Goal: Transaction & Acquisition: Purchase product/service

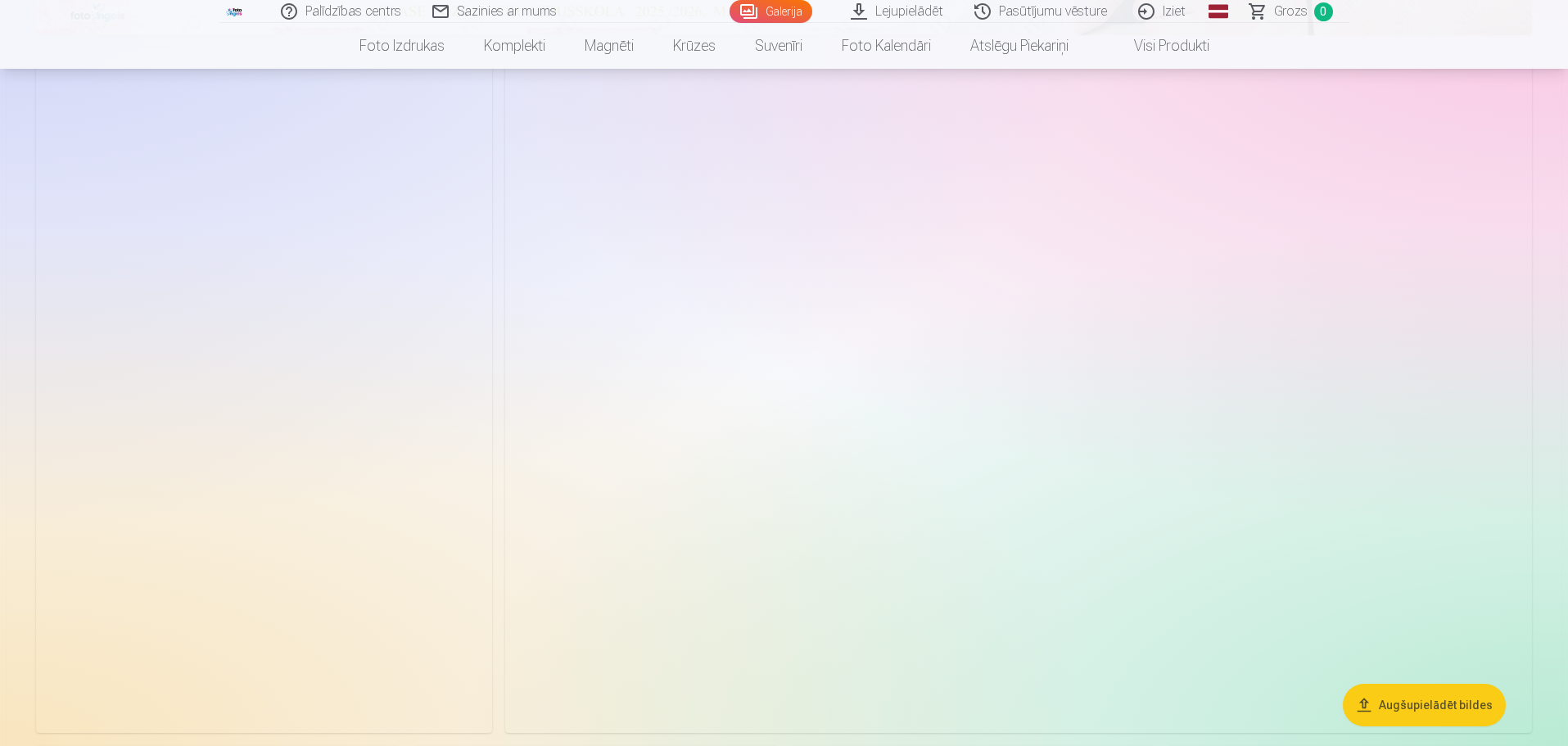
scroll to position [819, 0]
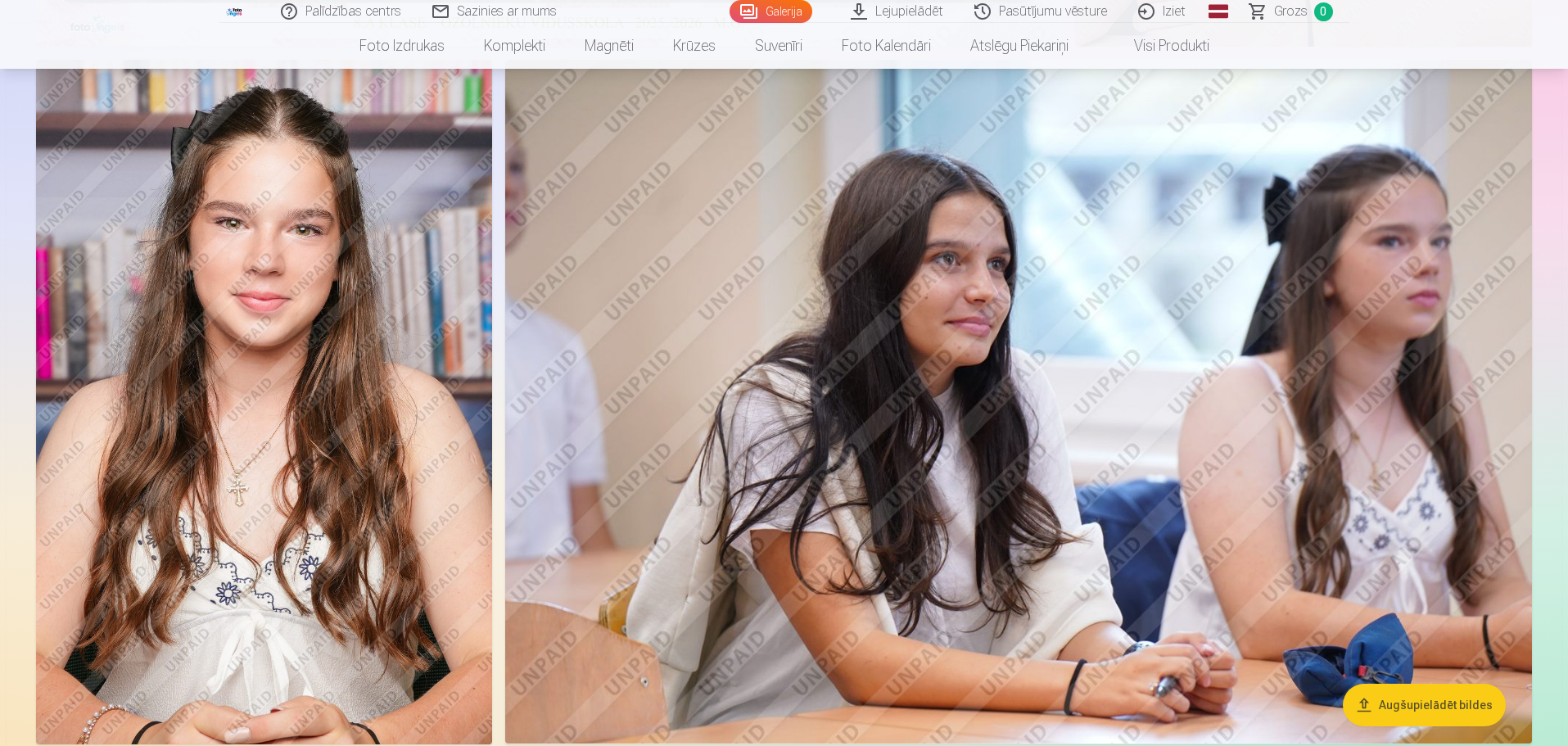
click at [779, 704] on button "Augšupielādēt bildes" at bounding box center [1424, 705] width 163 height 43
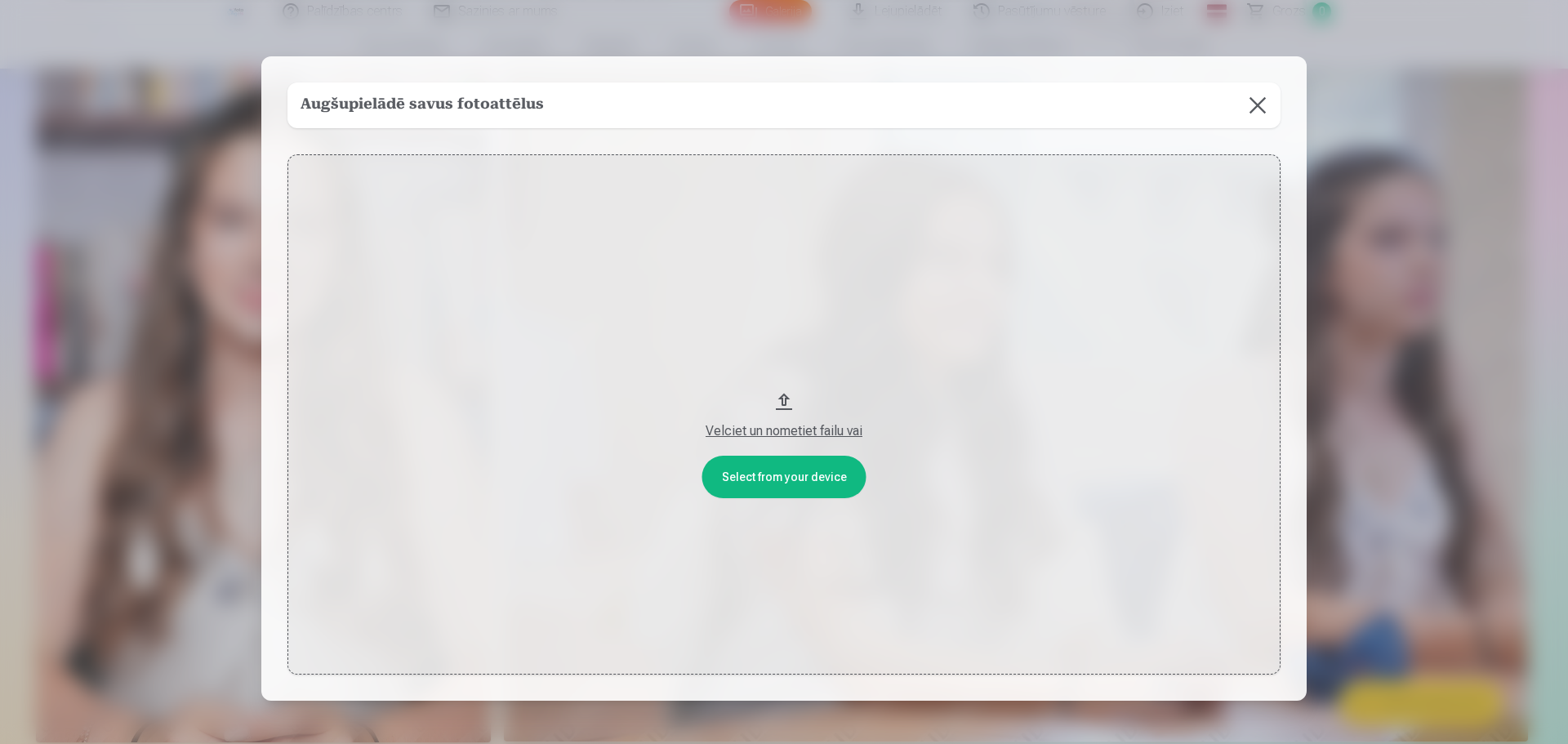
click at [777, 94] on button at bounding box center [1257, 106] width 46 height 46
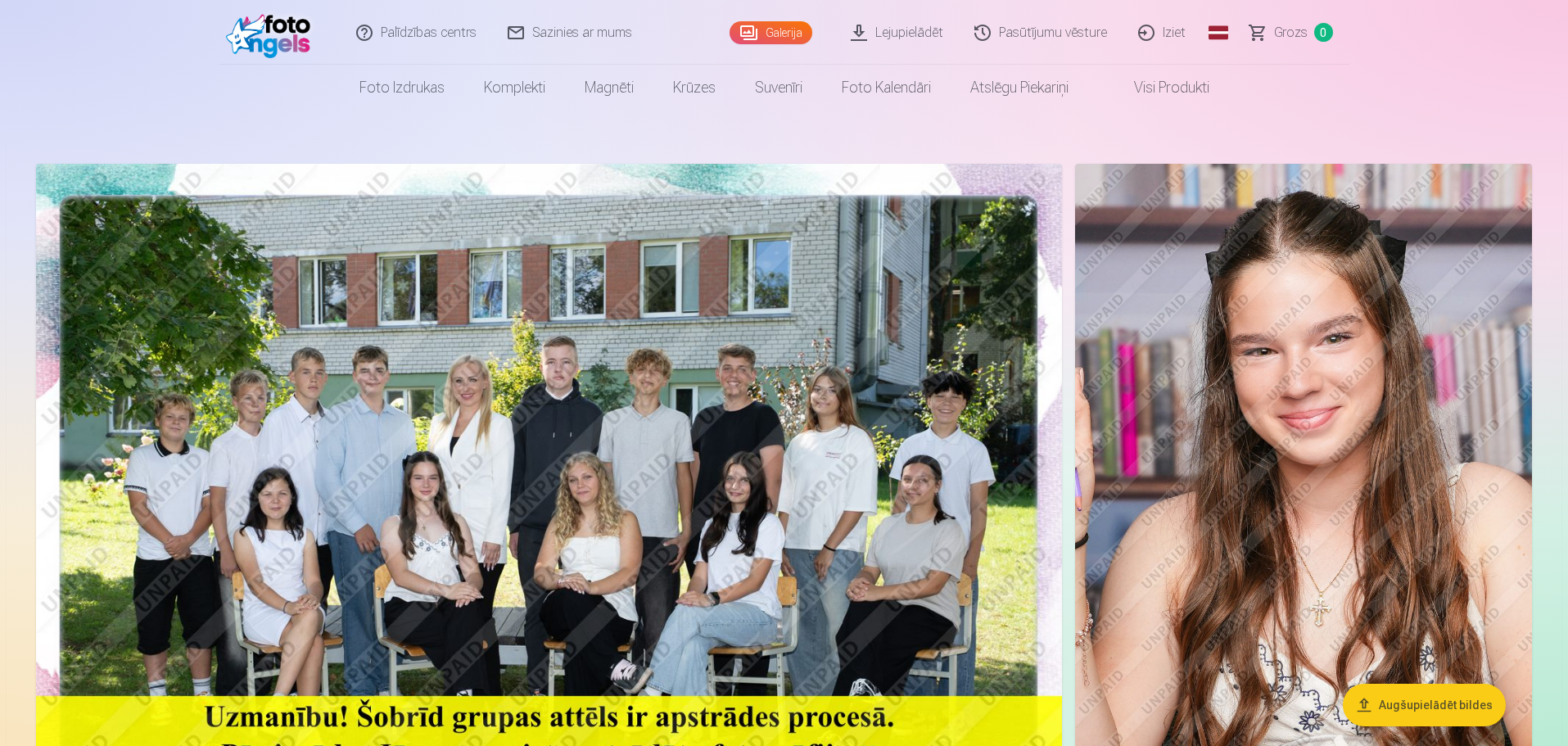
scroll to position [0, 0]
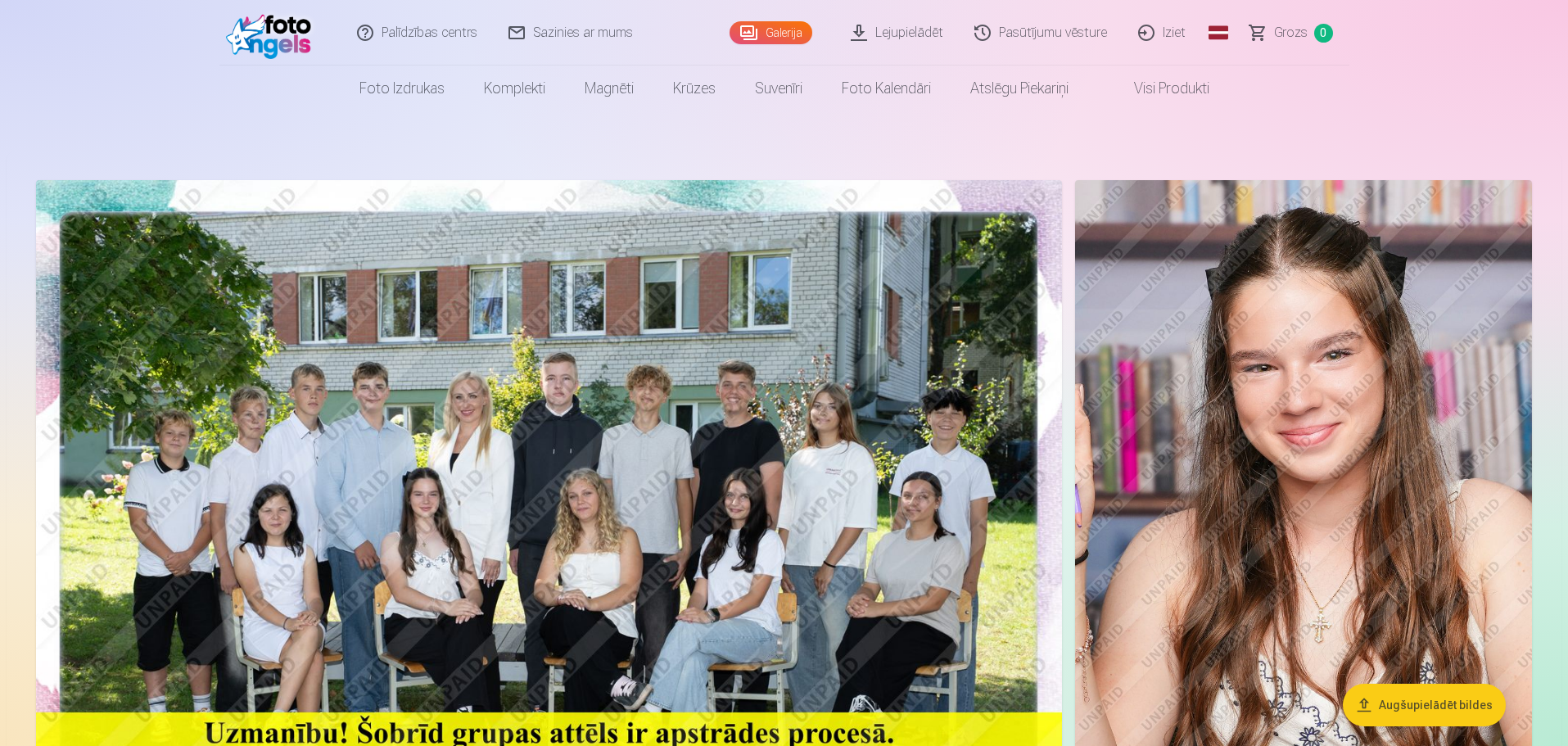
click at [779, 33] on link "Lejupielādēt" at bounding box center [897, 32] width 123 height 66
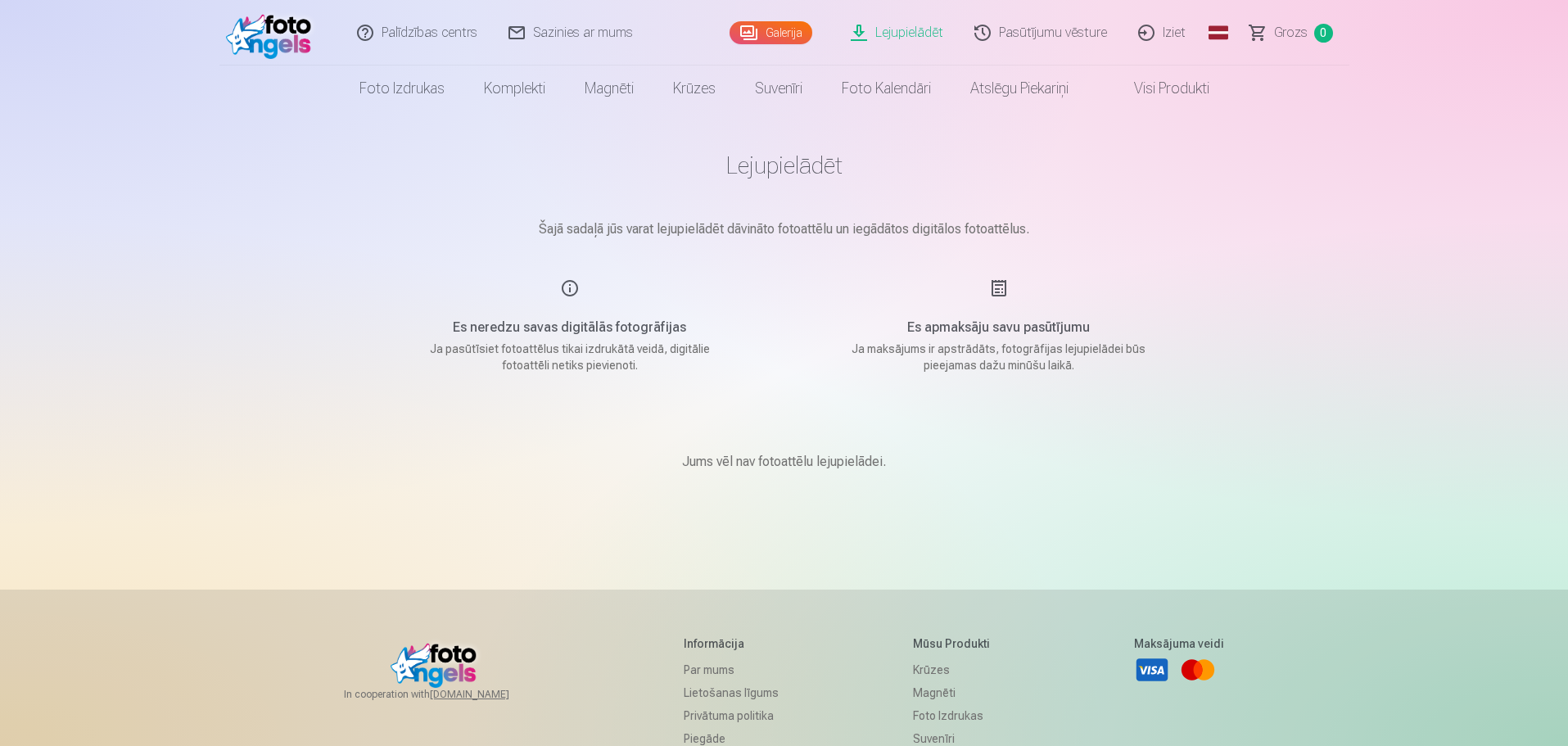
click at [779, 83] on link "Visi produkti" at bounding box center [1157, 89] width 140 height 46
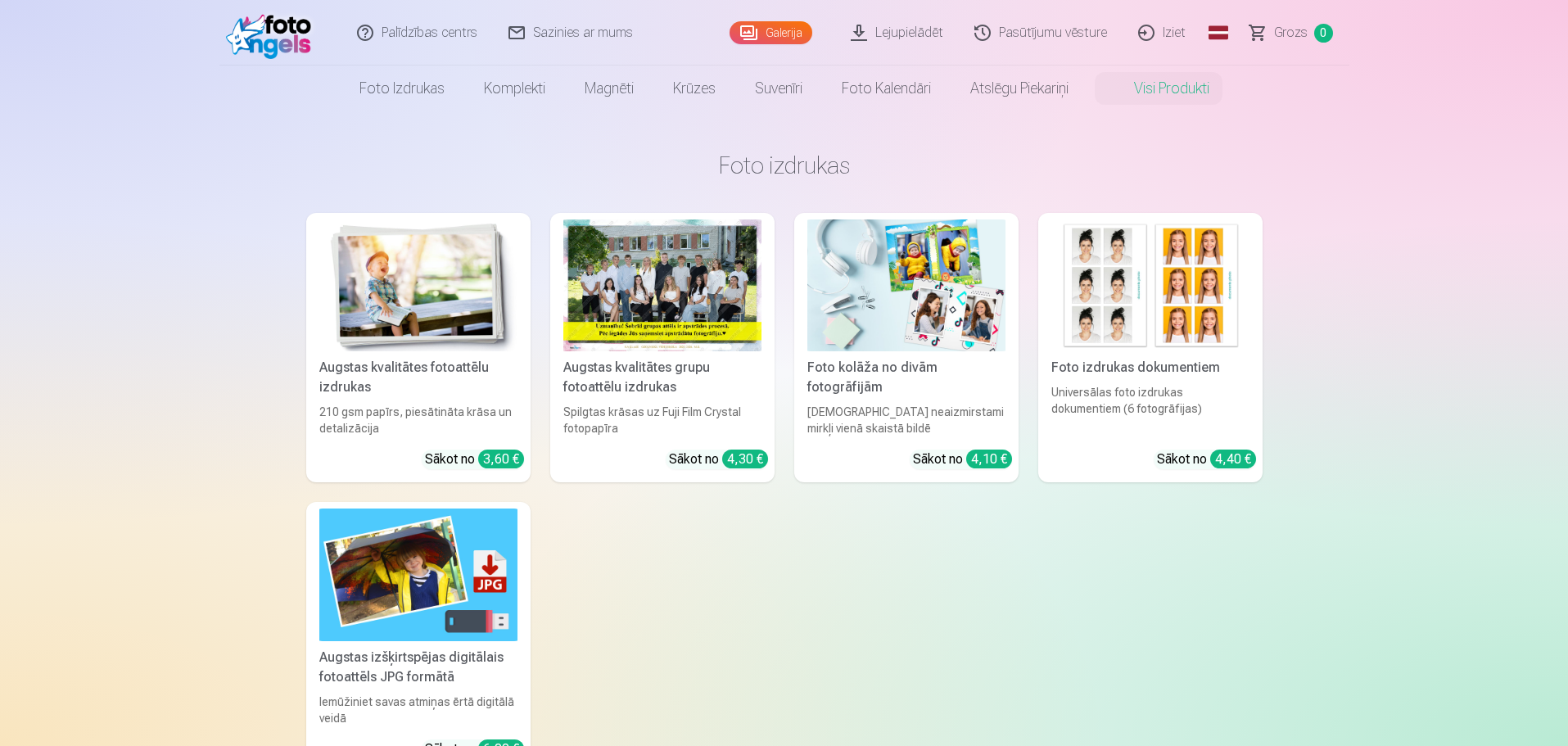
click at [689, 312] on div at bounding box center [662, 286] width 198 height 132
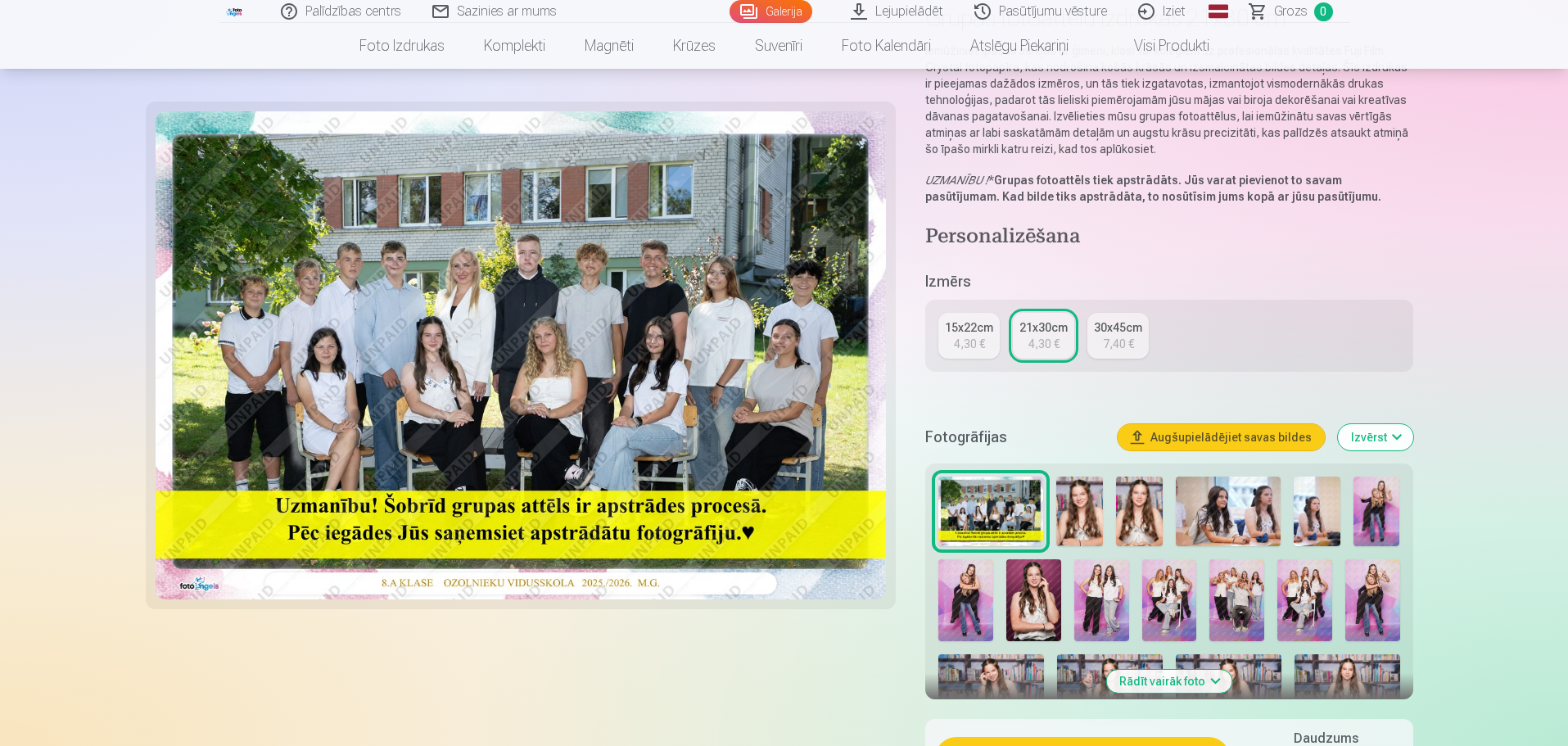
scroll to position [245, 0]
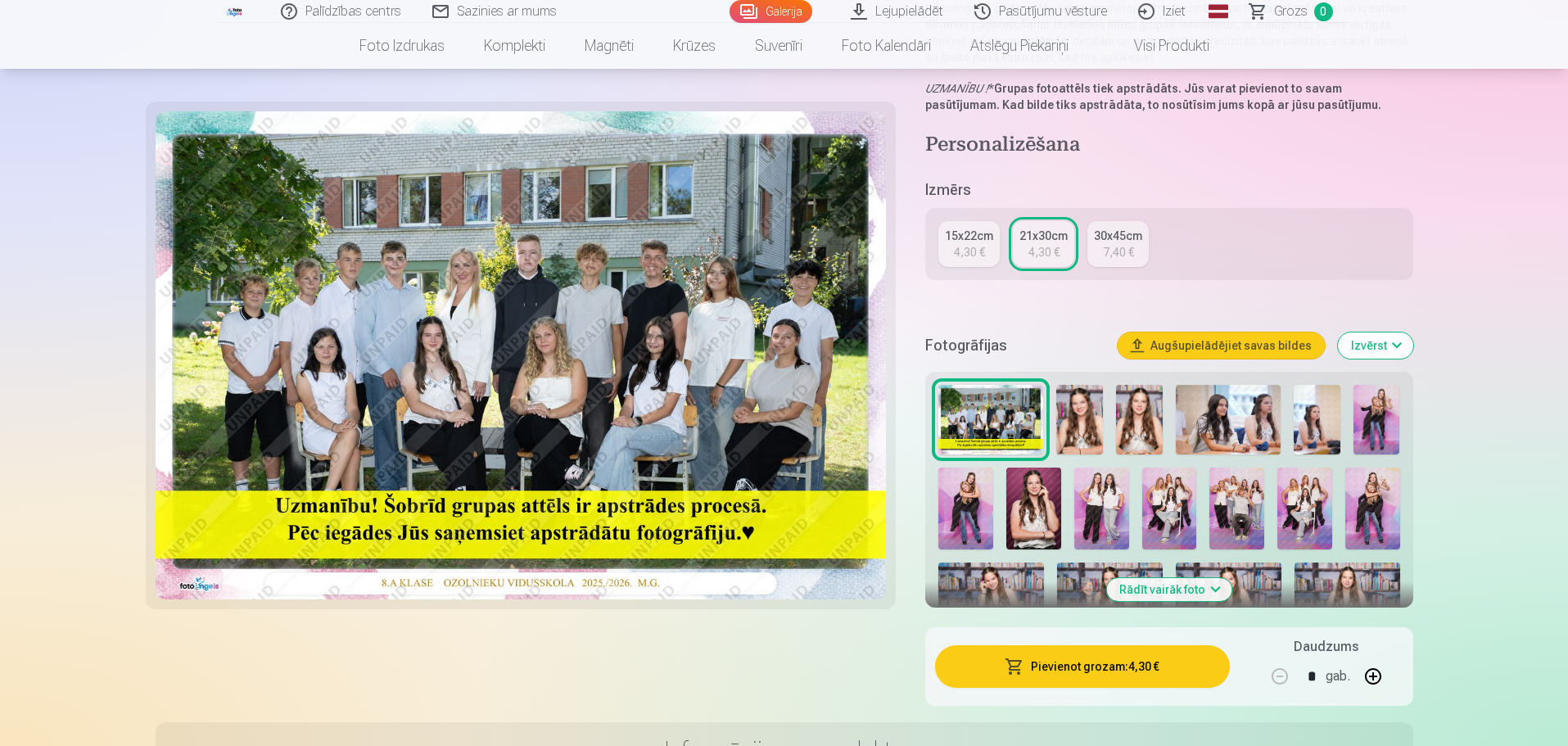
click at [779, 416] on img at bounding box center [1079, 419] width 47 height 70
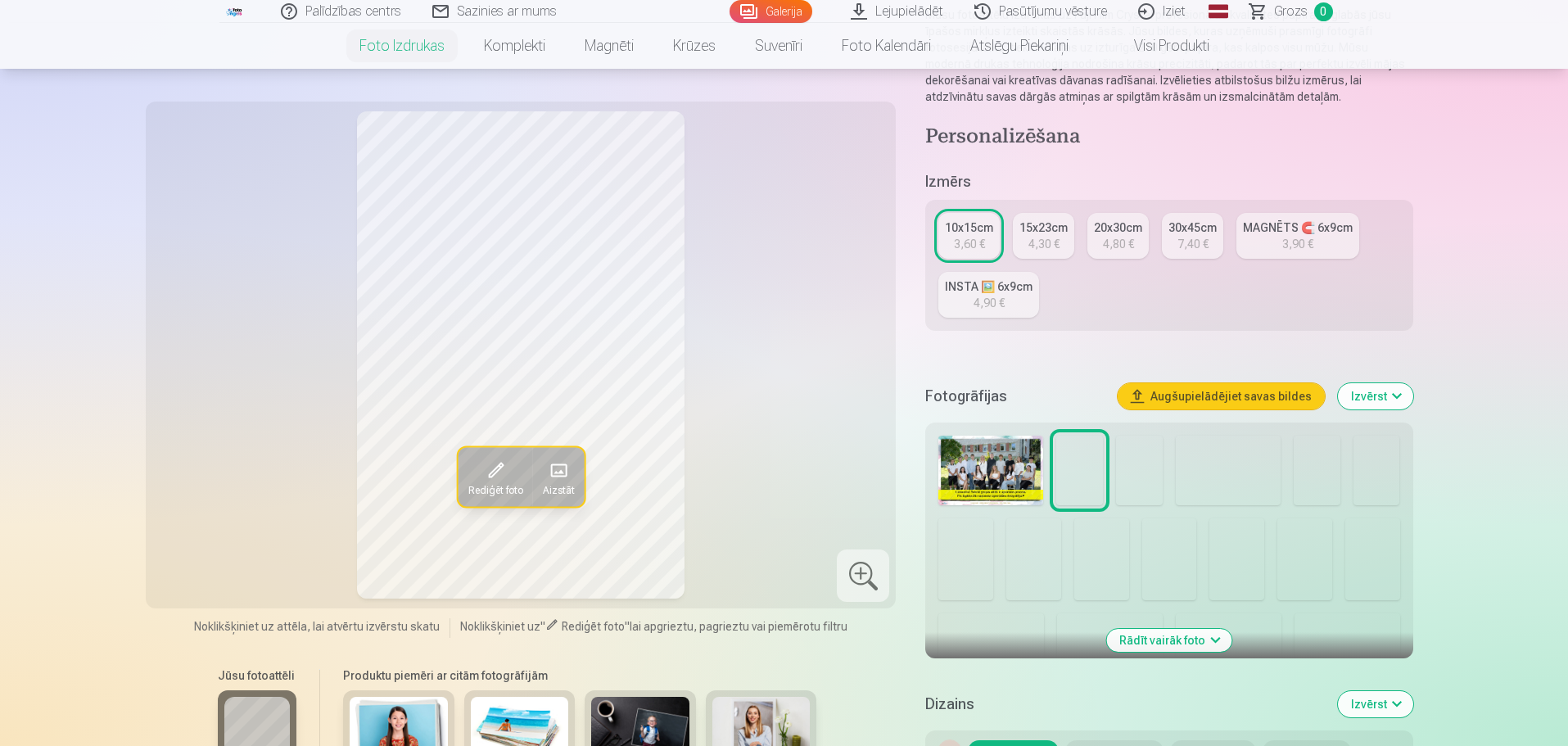
scroll to position [245, 0]
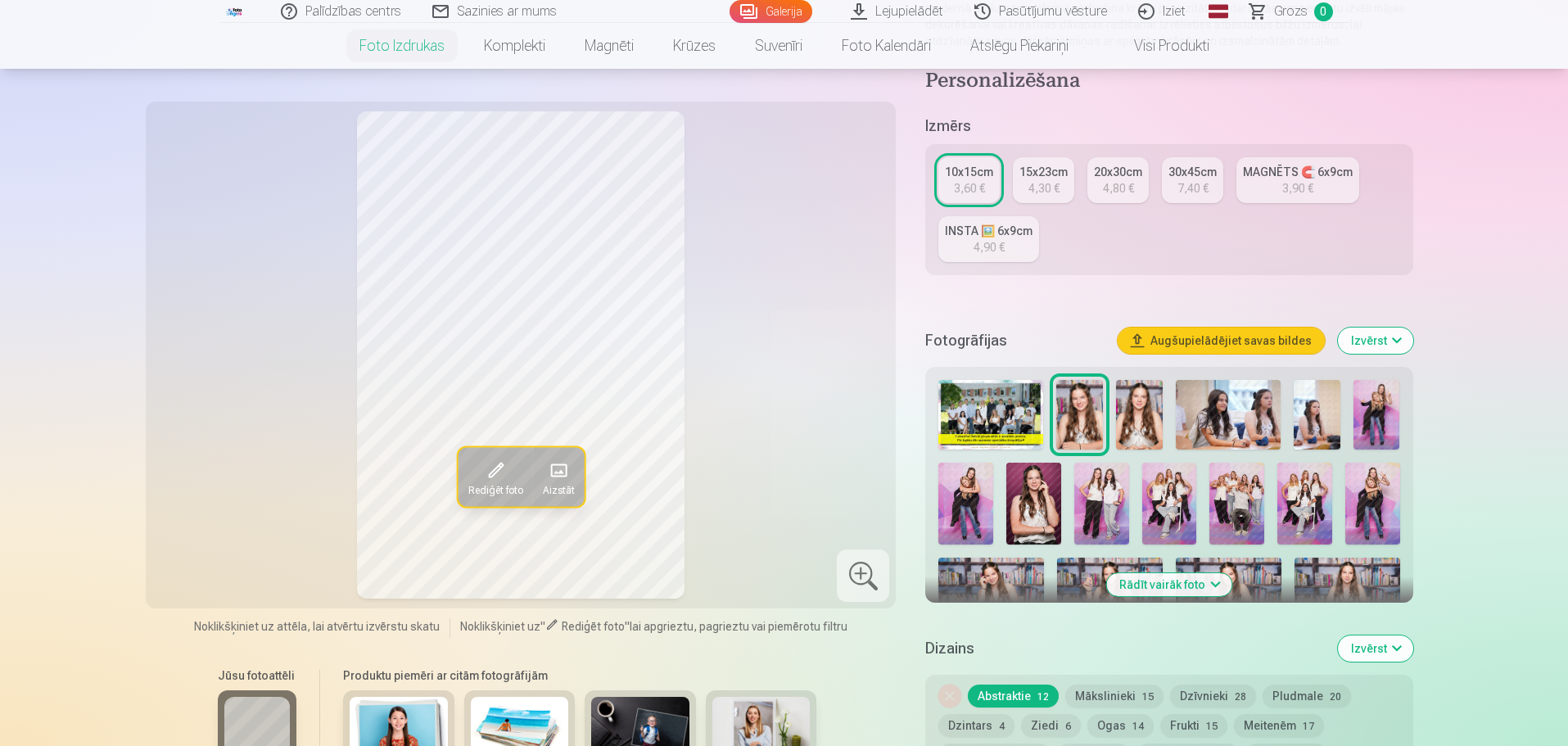
click at [1119, 499] on img at bounding box center [1101, 503] width 54 height 82
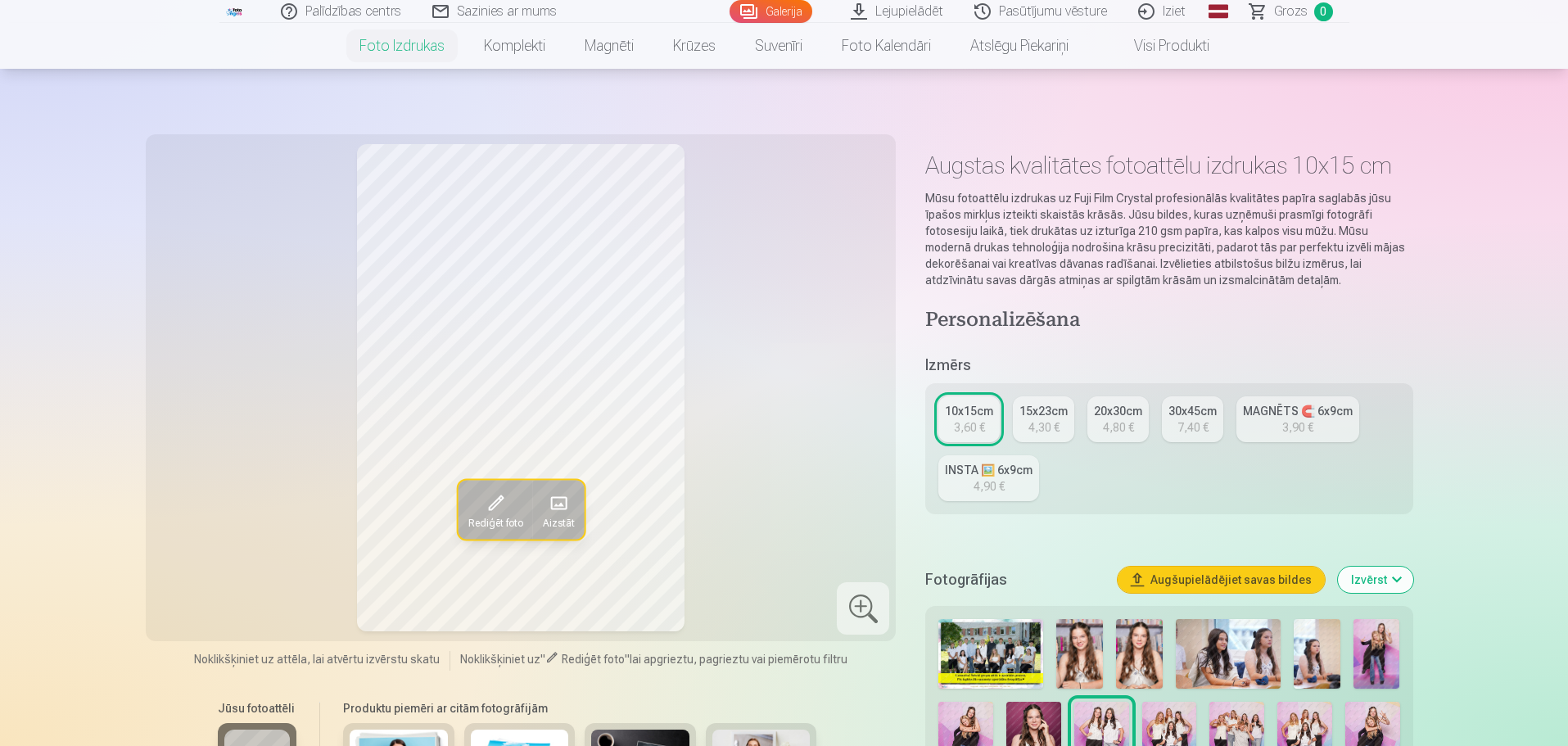
scroll to position [0, 0]
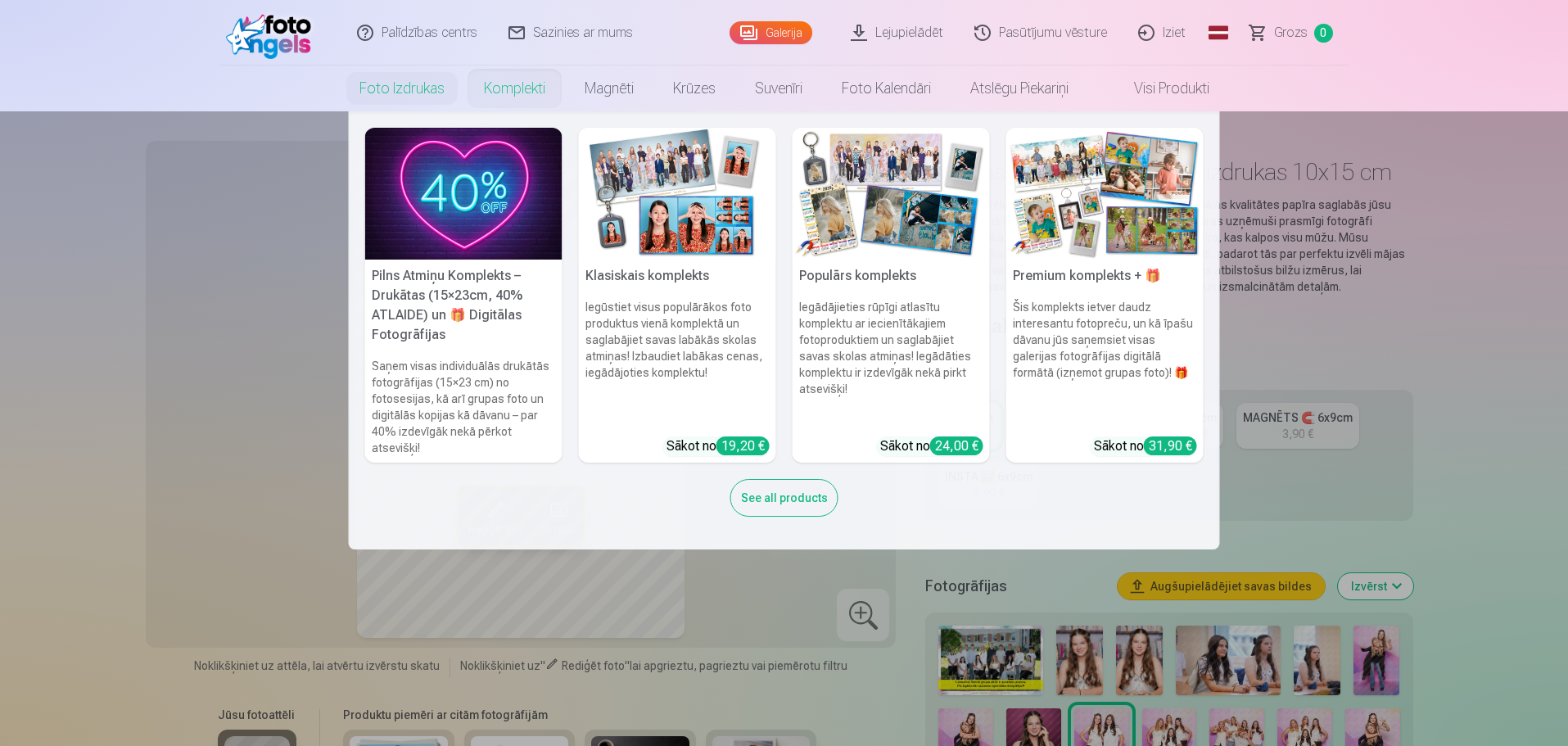
click at [468, 209] on img at bounding box center [463, 194] width 198 height 132
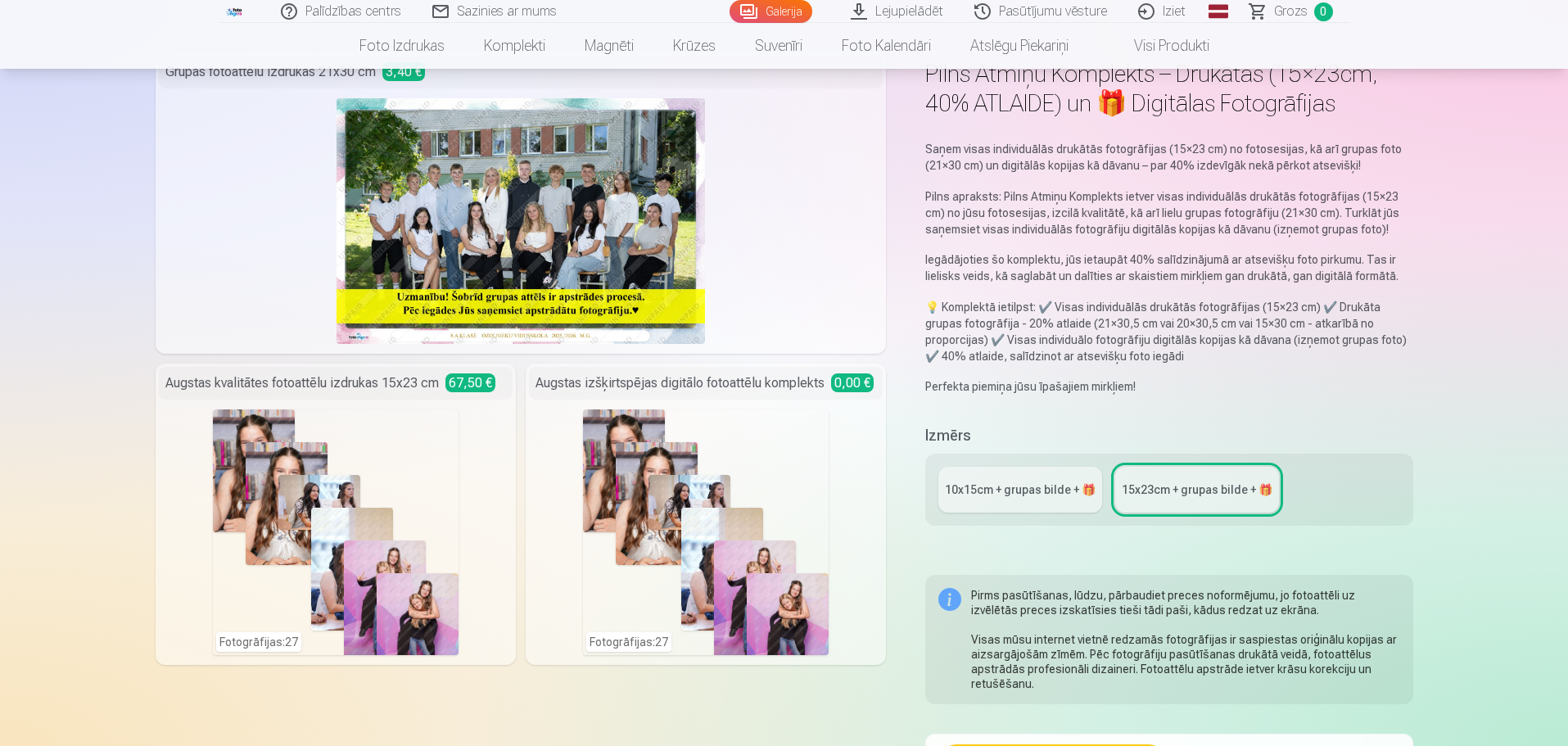
scroll to position [163, 0]
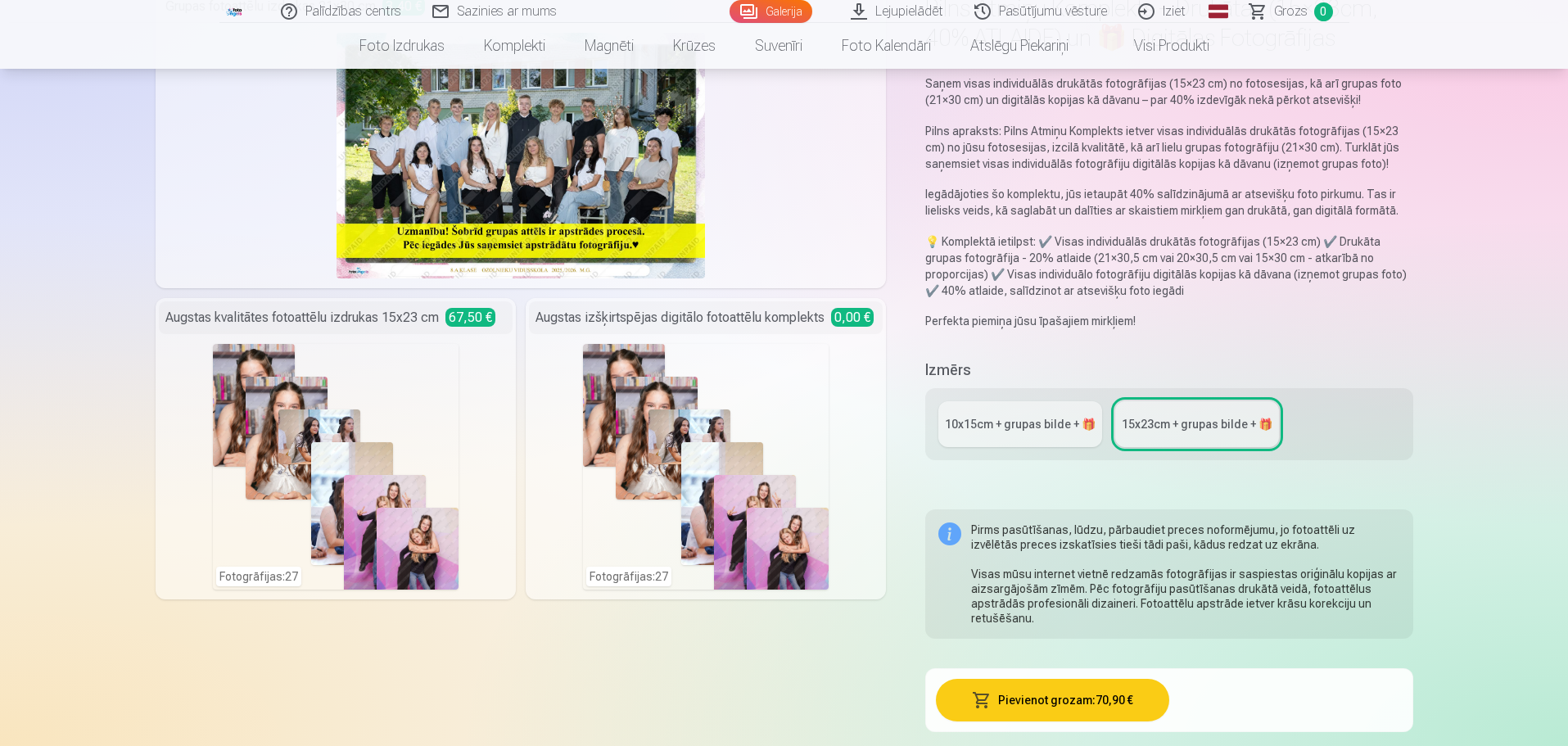
click at [1007, 429] on div "10x15сm + grupas bilde + 🎁" at bounding box center [1020, 423] width 151 height 16
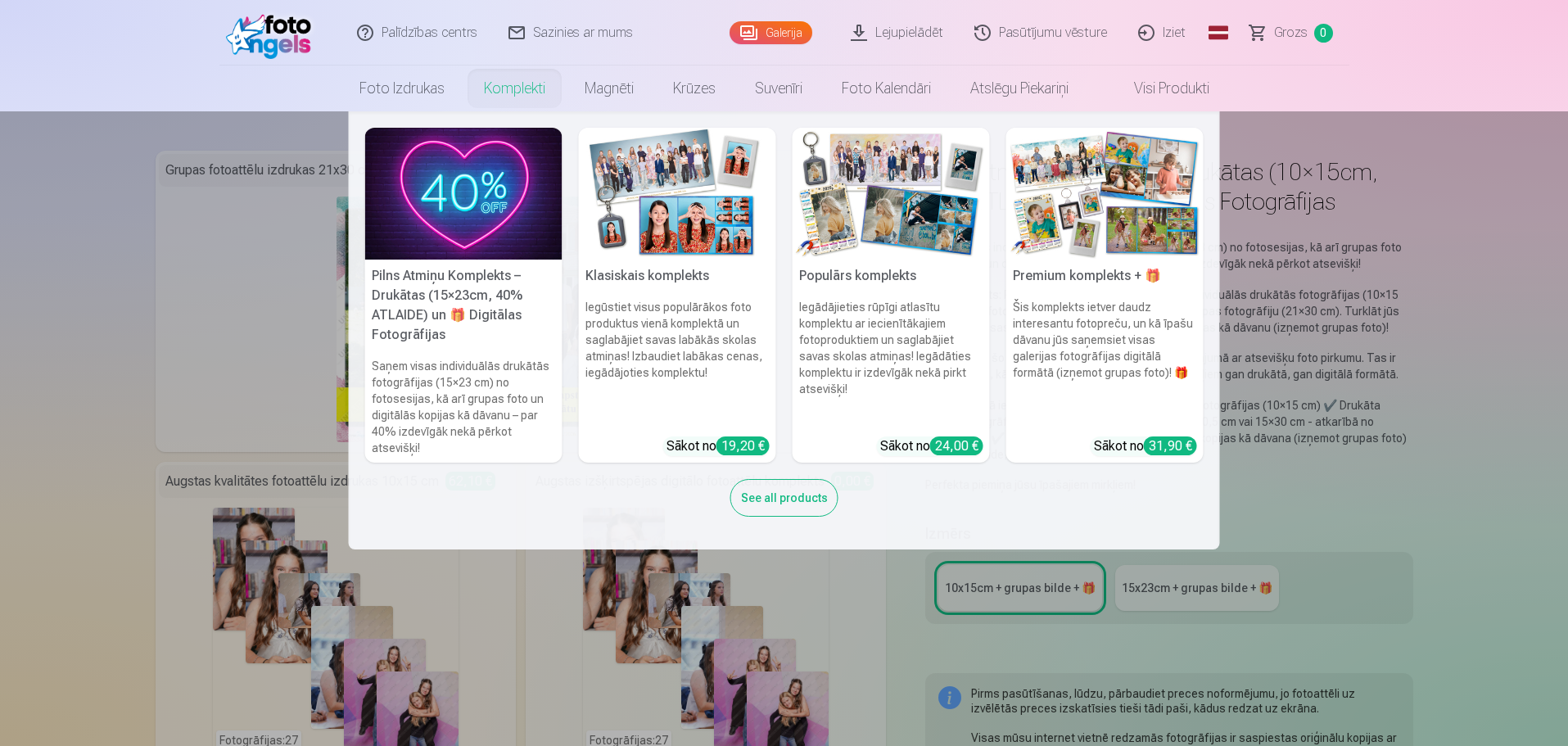
click at [697, 211] on img at bounding box center [677, 194] width 198 height 132
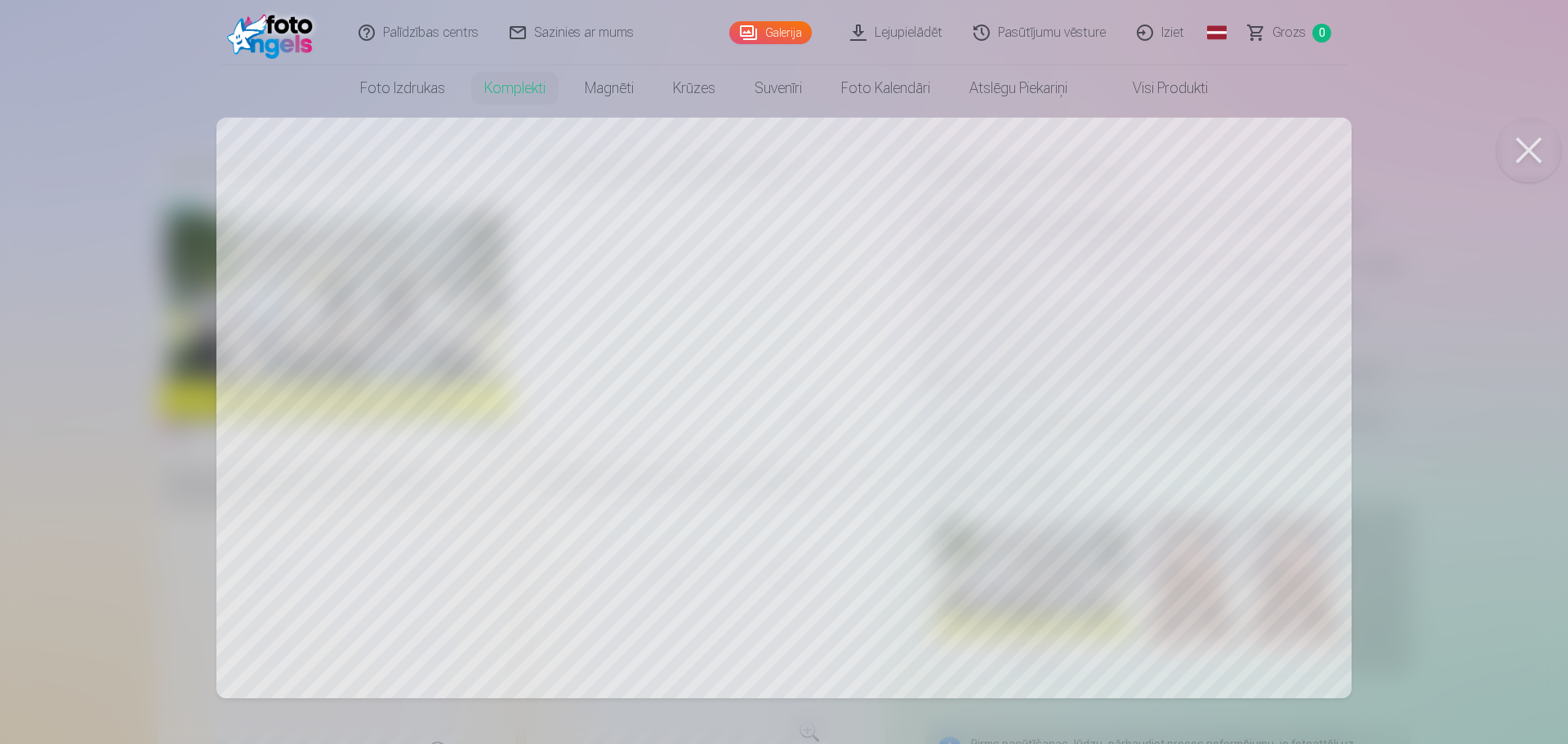
click at [769, 211] on div at bounding box center [784, 372] width 1568 height 744
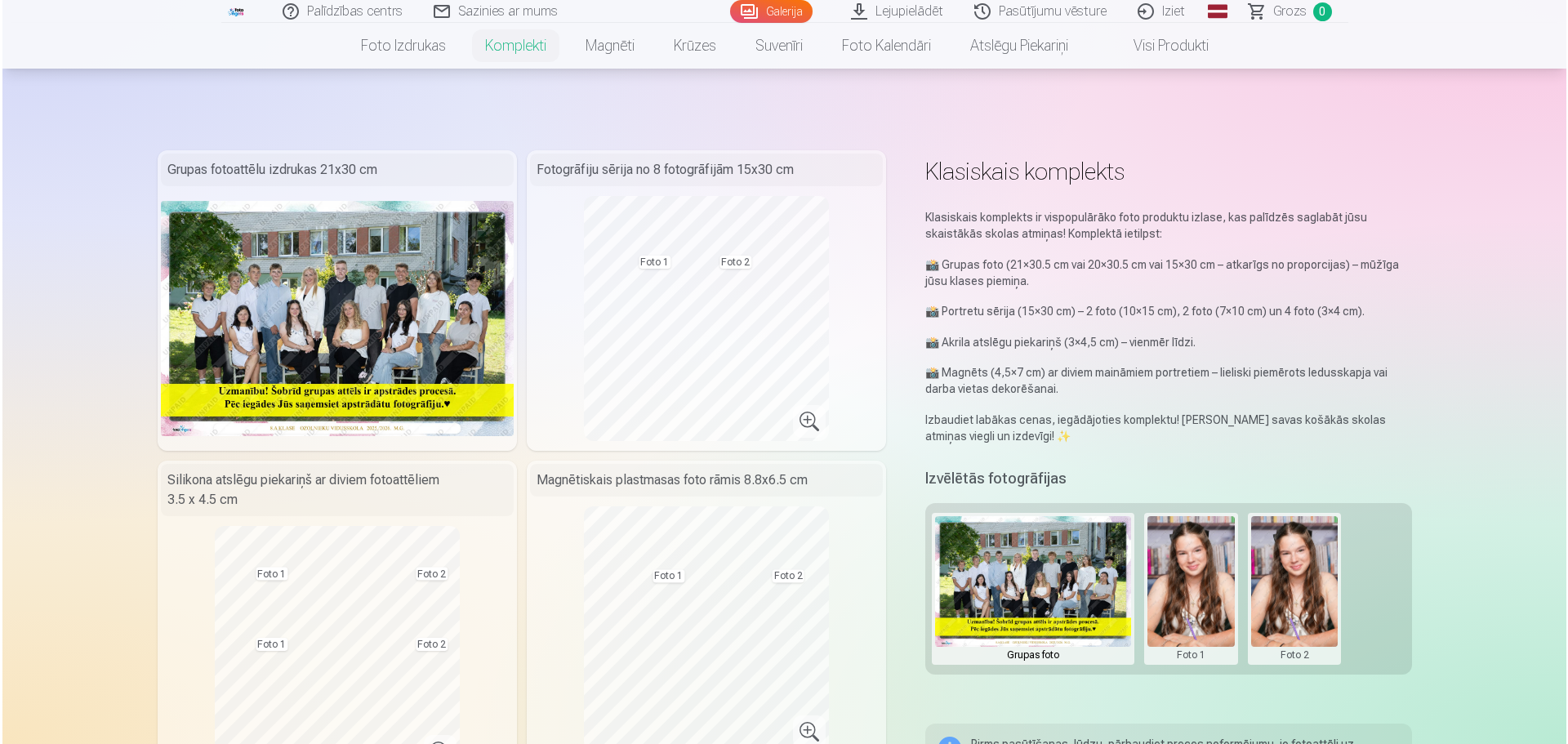
scroll to position [82, 0]
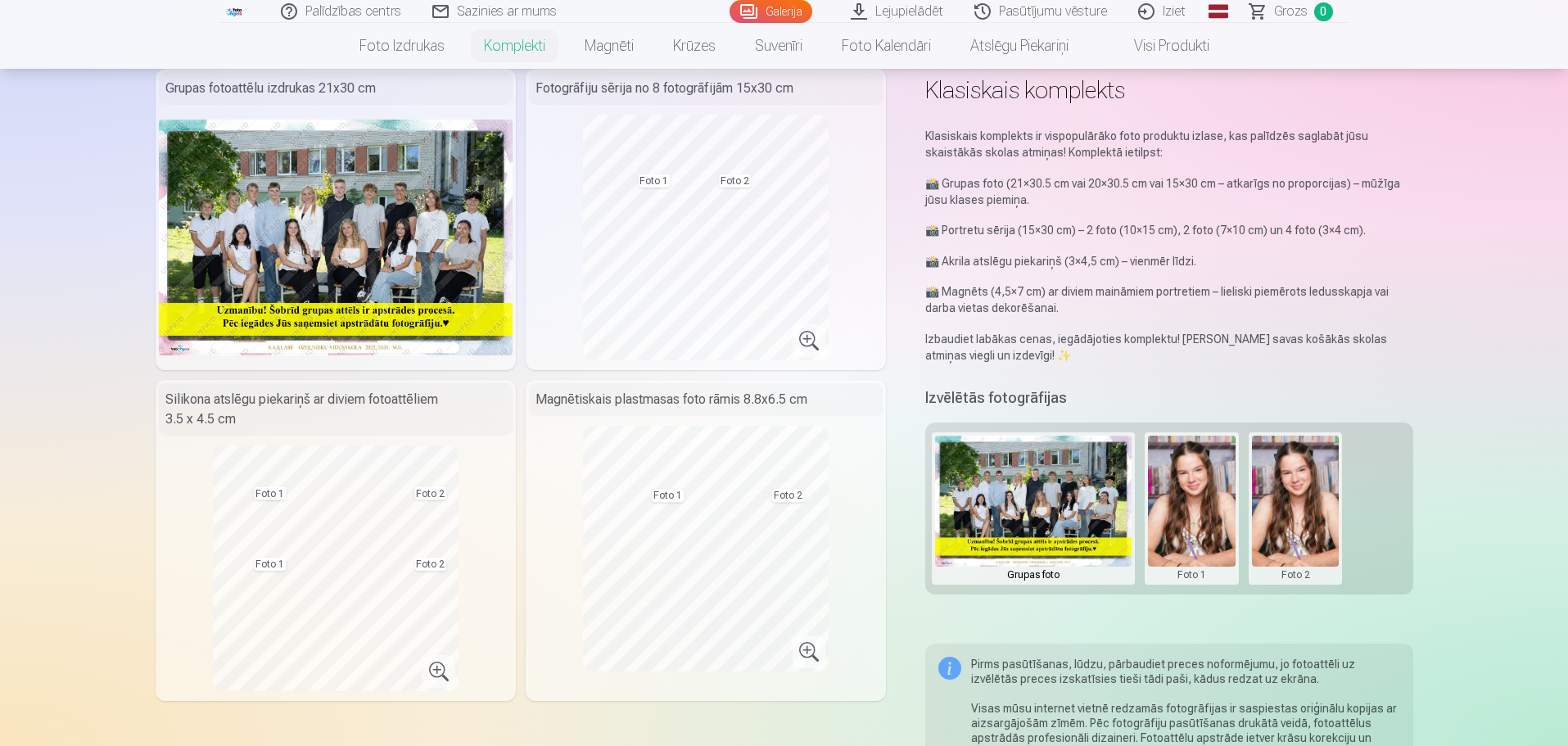
click at [1186, 520] on button at bounding box center [1192, 508] width 88 height 146
click at [1191, 509] on button "Nomainiet foto" at bounding box center [1191, 508] width 134 height 46
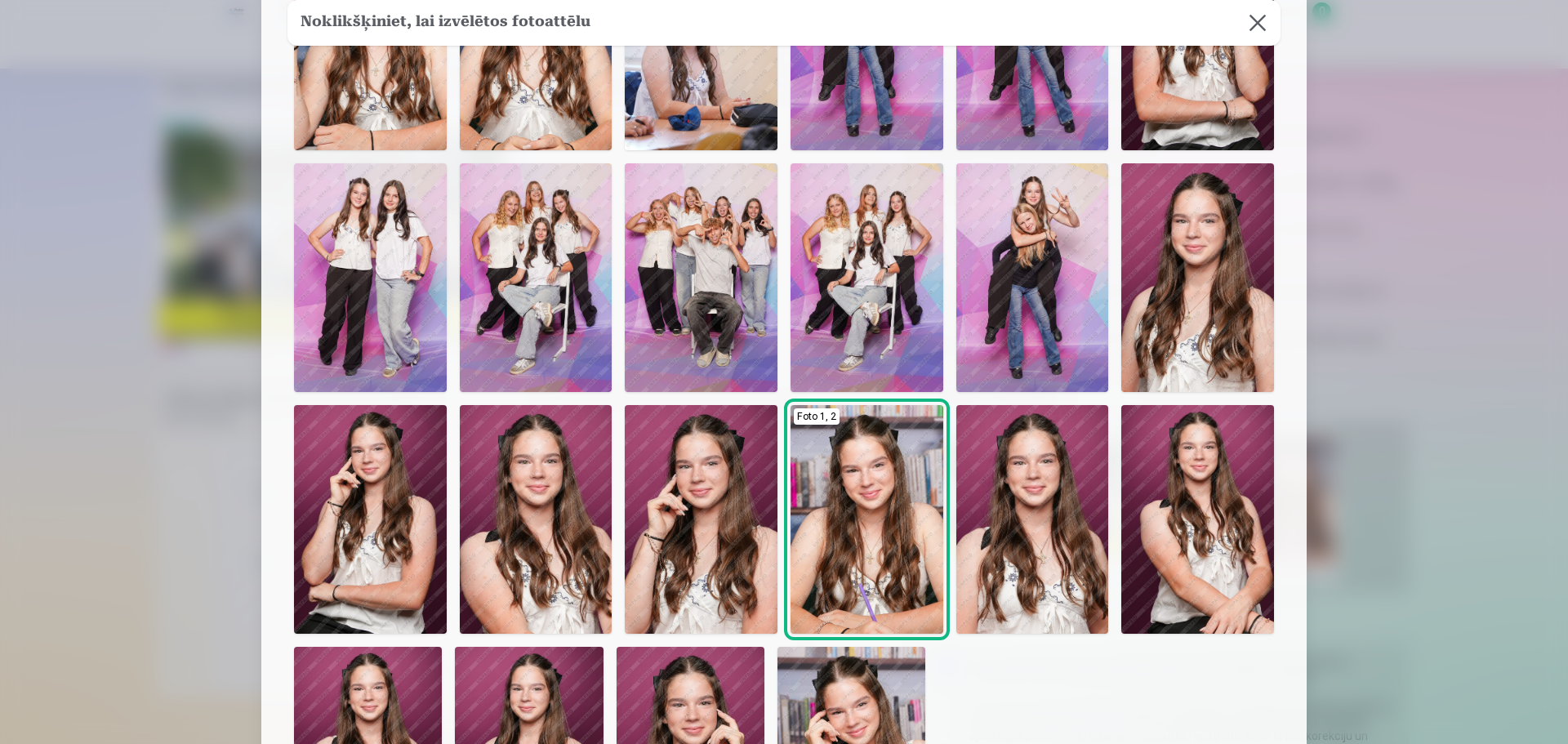
scroll to position [327, 0]
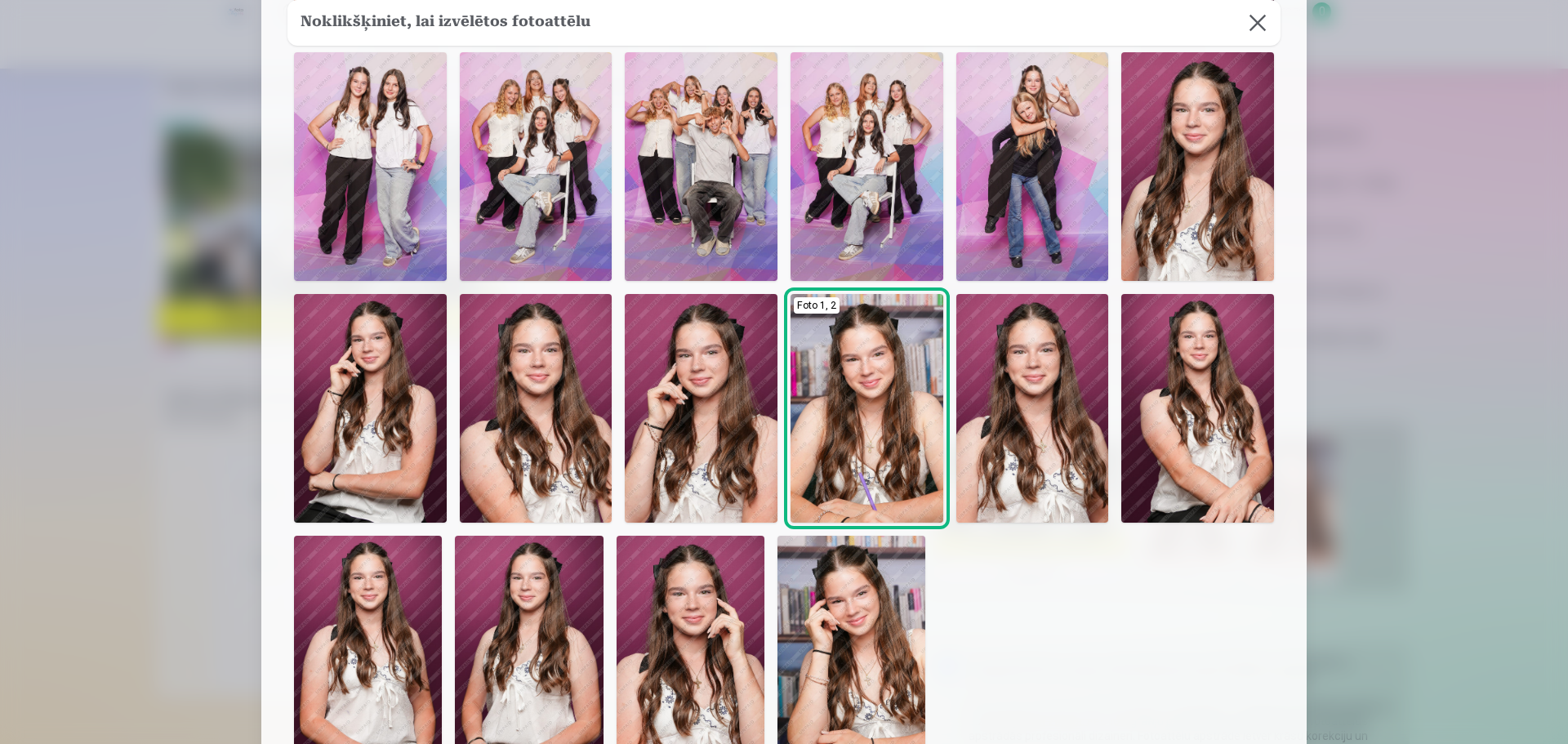
click at [867, 666] on img at bounding box center [851, 646] width 148 height 222
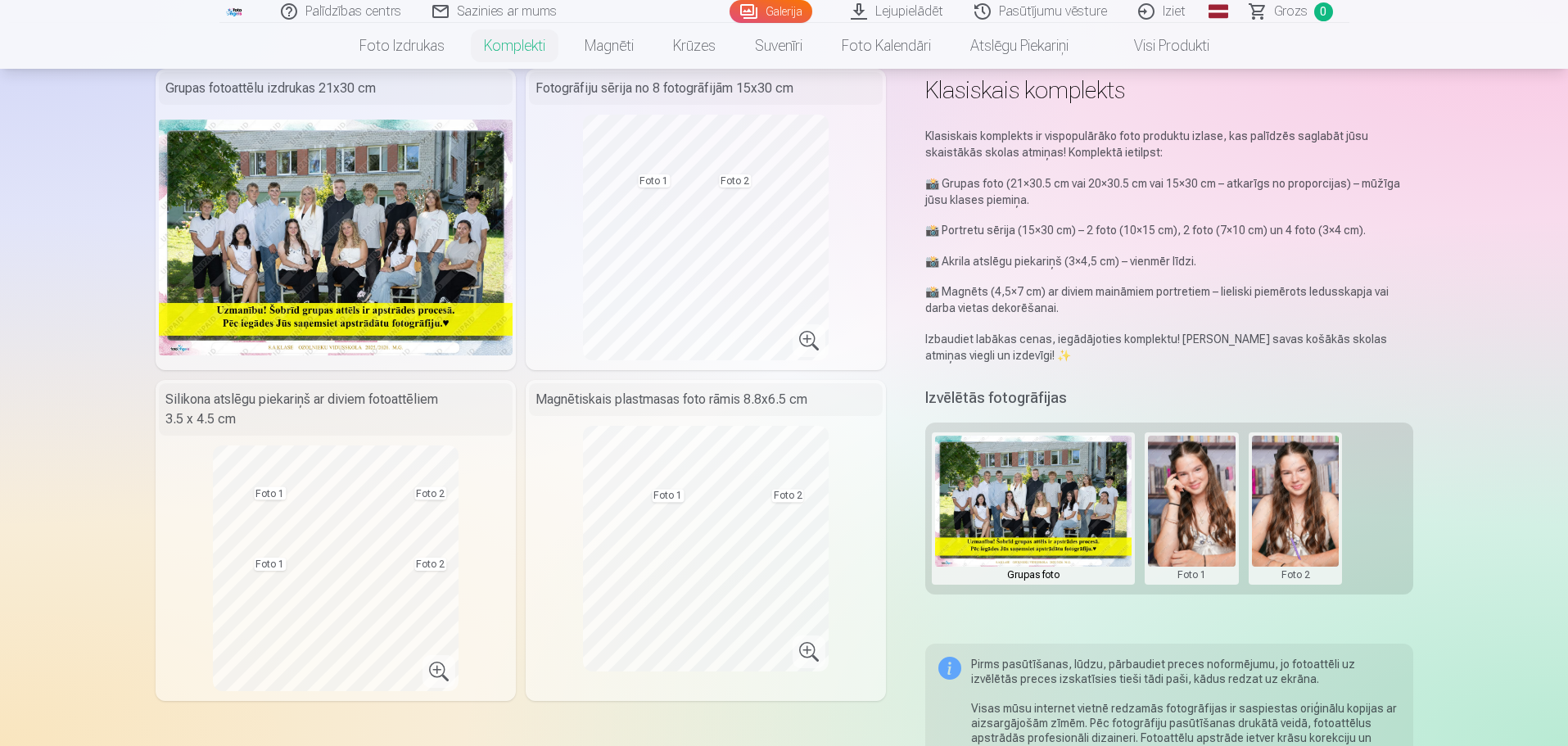
click at [1302, 527] on button at bounding box center [1296, 508] width 88 height 146
click at [1294, 502] on button "Nomainiet foto" at bounding box center [1295, 508] width 134 height 46
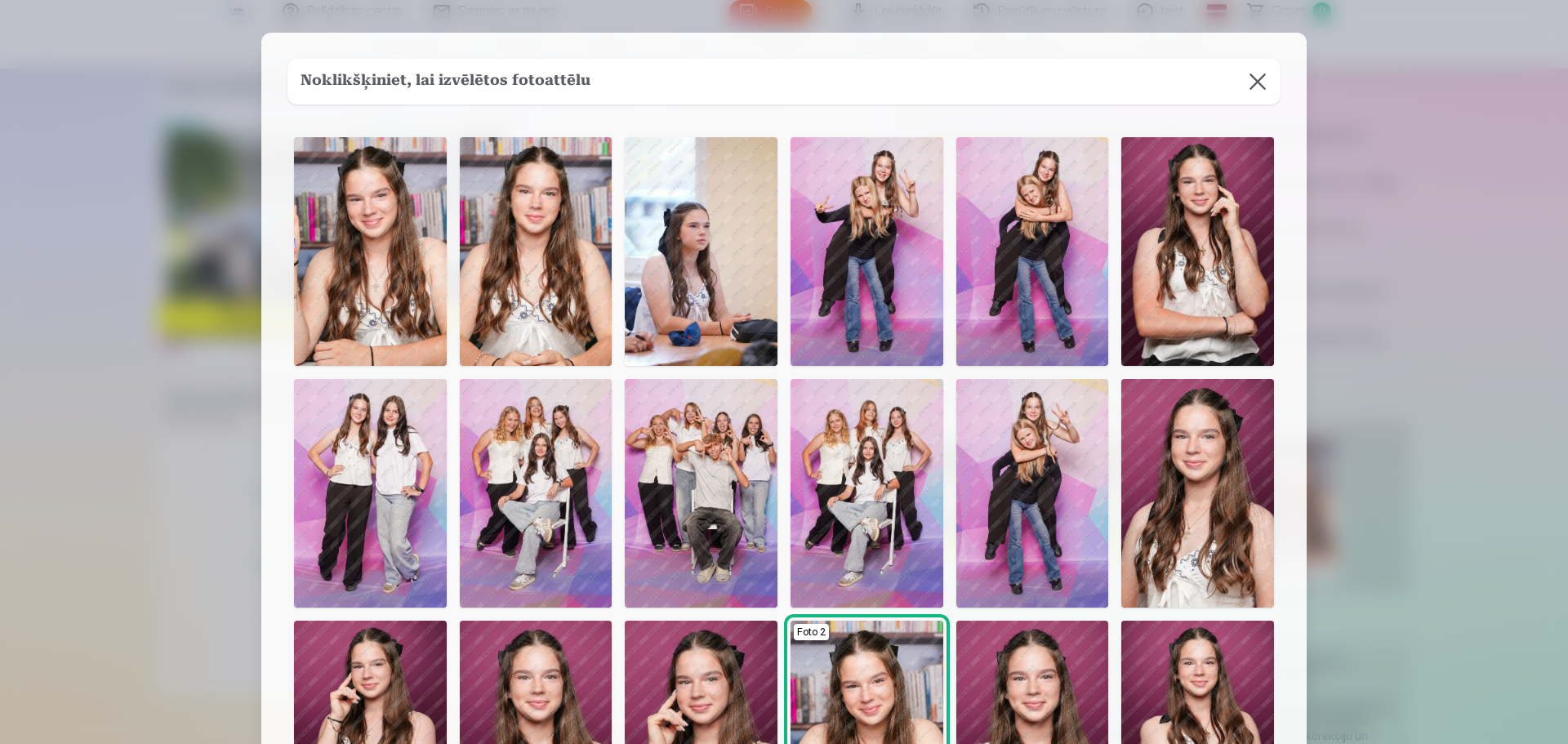
click at [532, 261] on img at bounding box center [536, 251] width 152 height 229
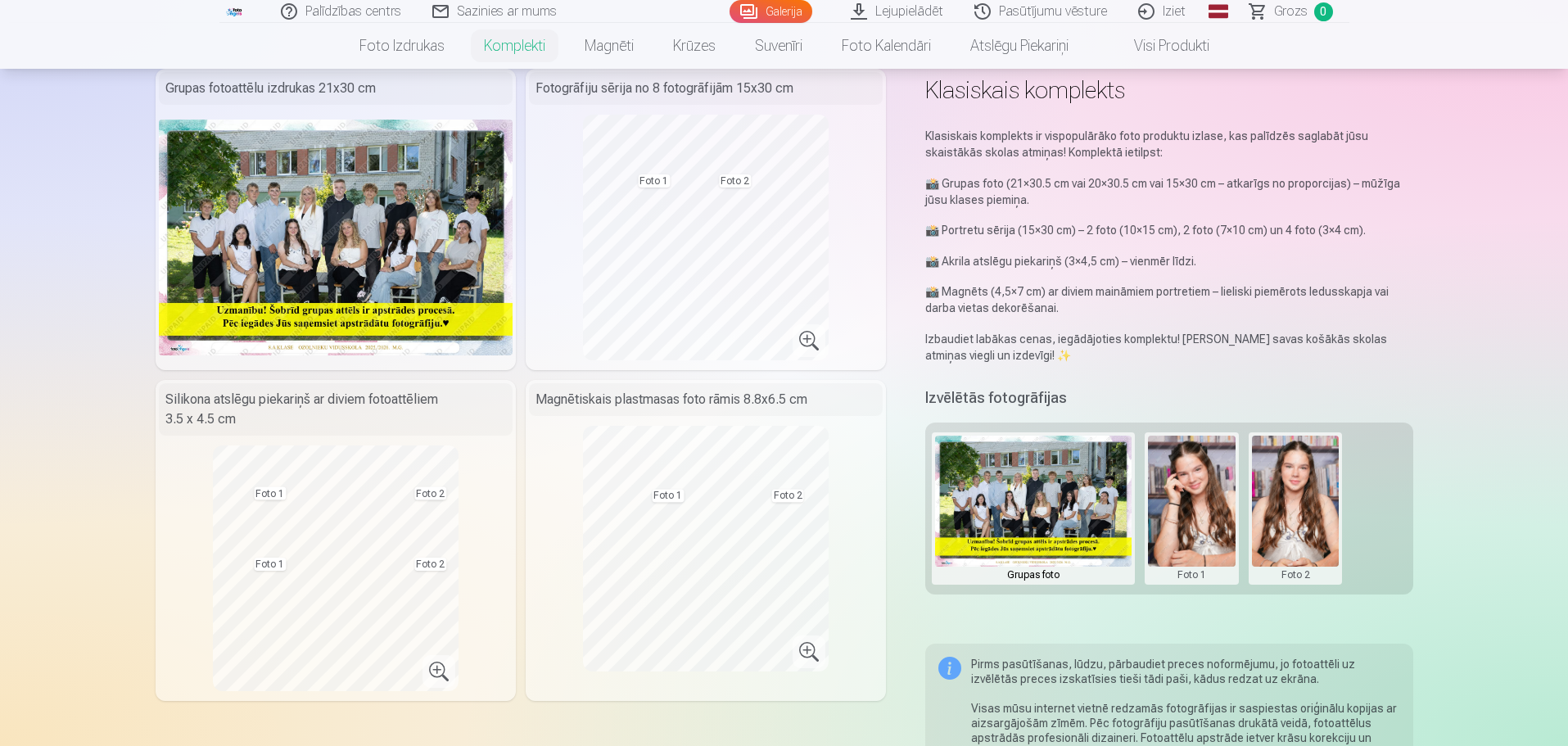
click at [1303, 522] on button at bounding box center [1296, 508] width 88 height 146
click at [1303, 511] on button "Nomainiet foto" at bounding box center [1295, 508] width 134 height 46
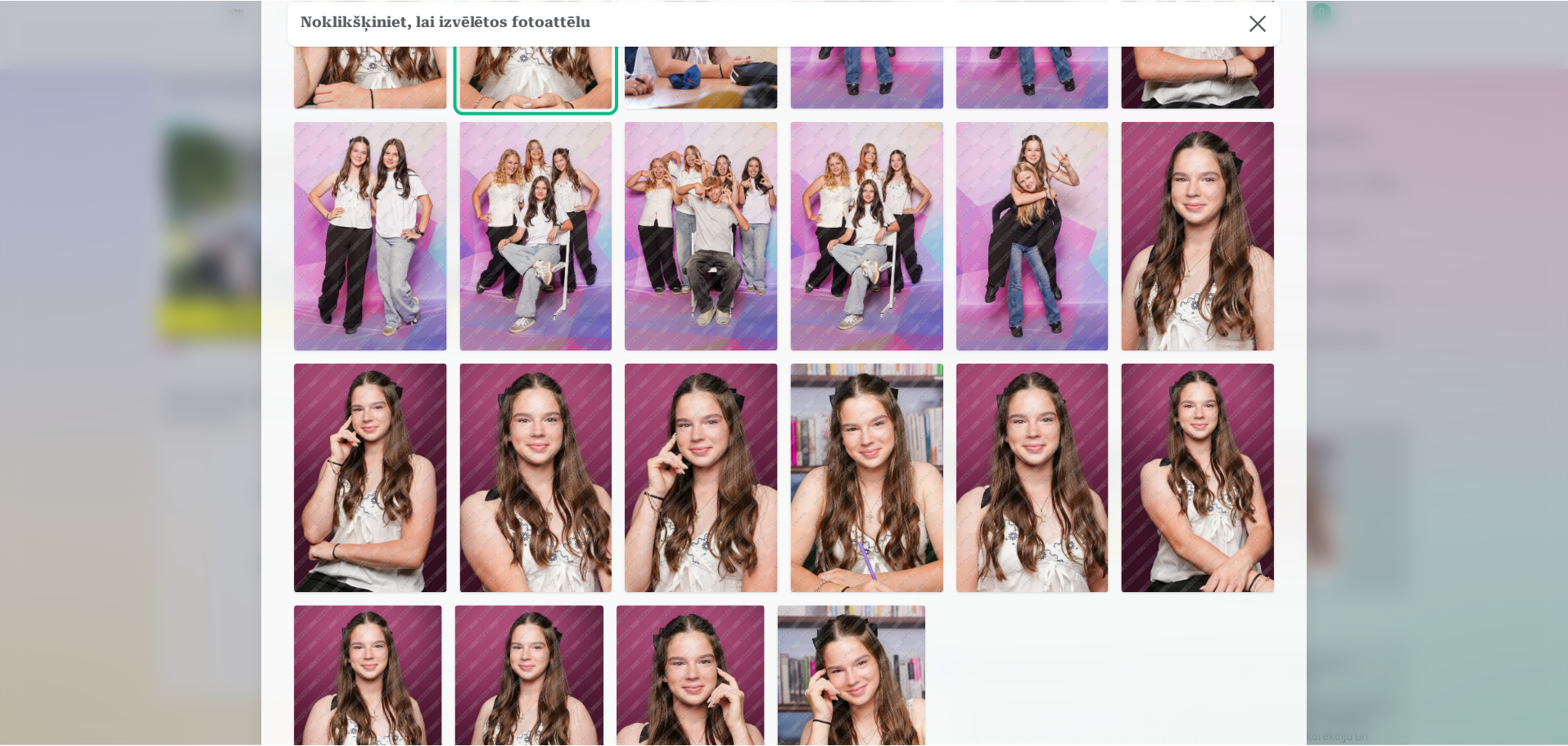
scroll to position [0, 0]
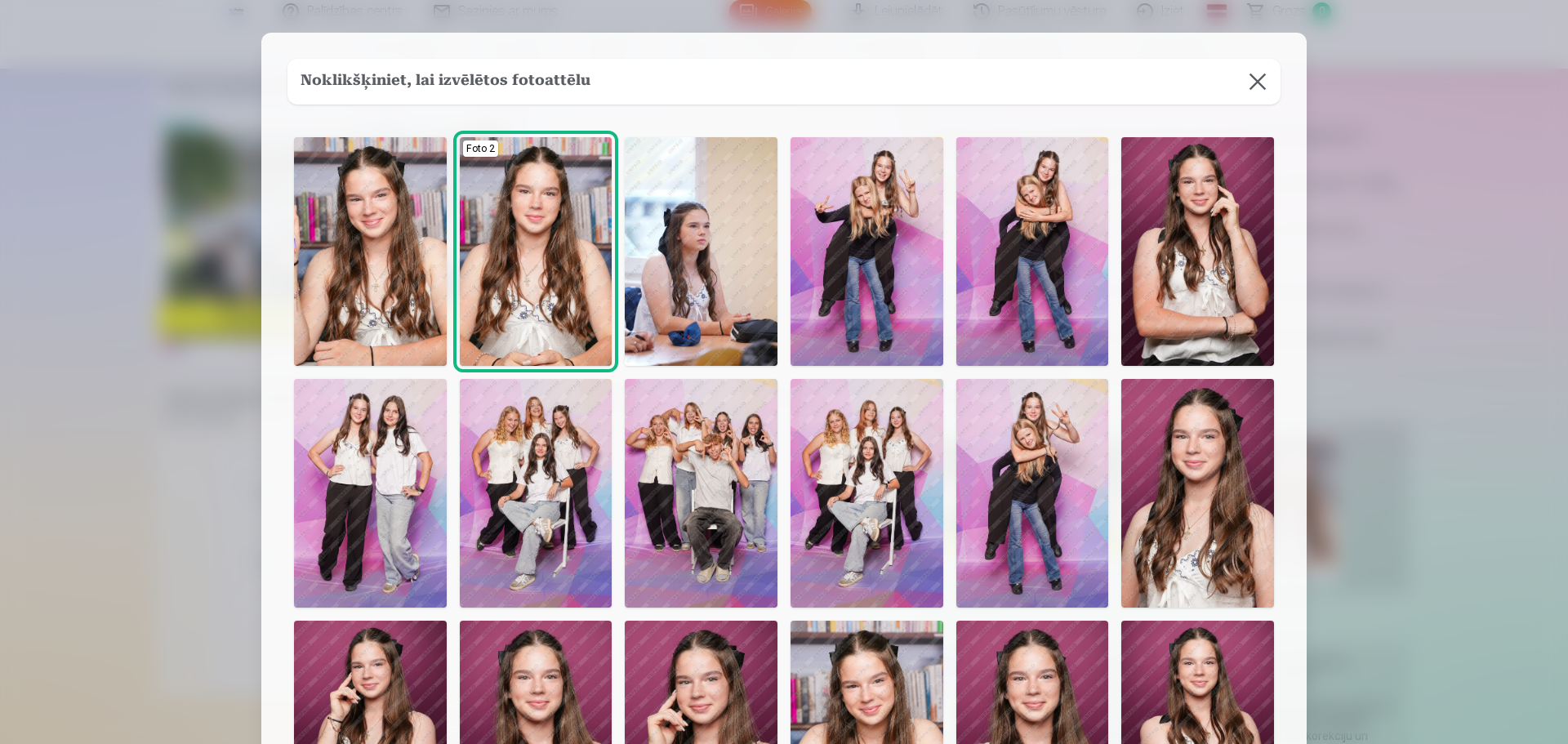
click at [701, 243] on img at bounding box center [701, 251] width 152 height 229
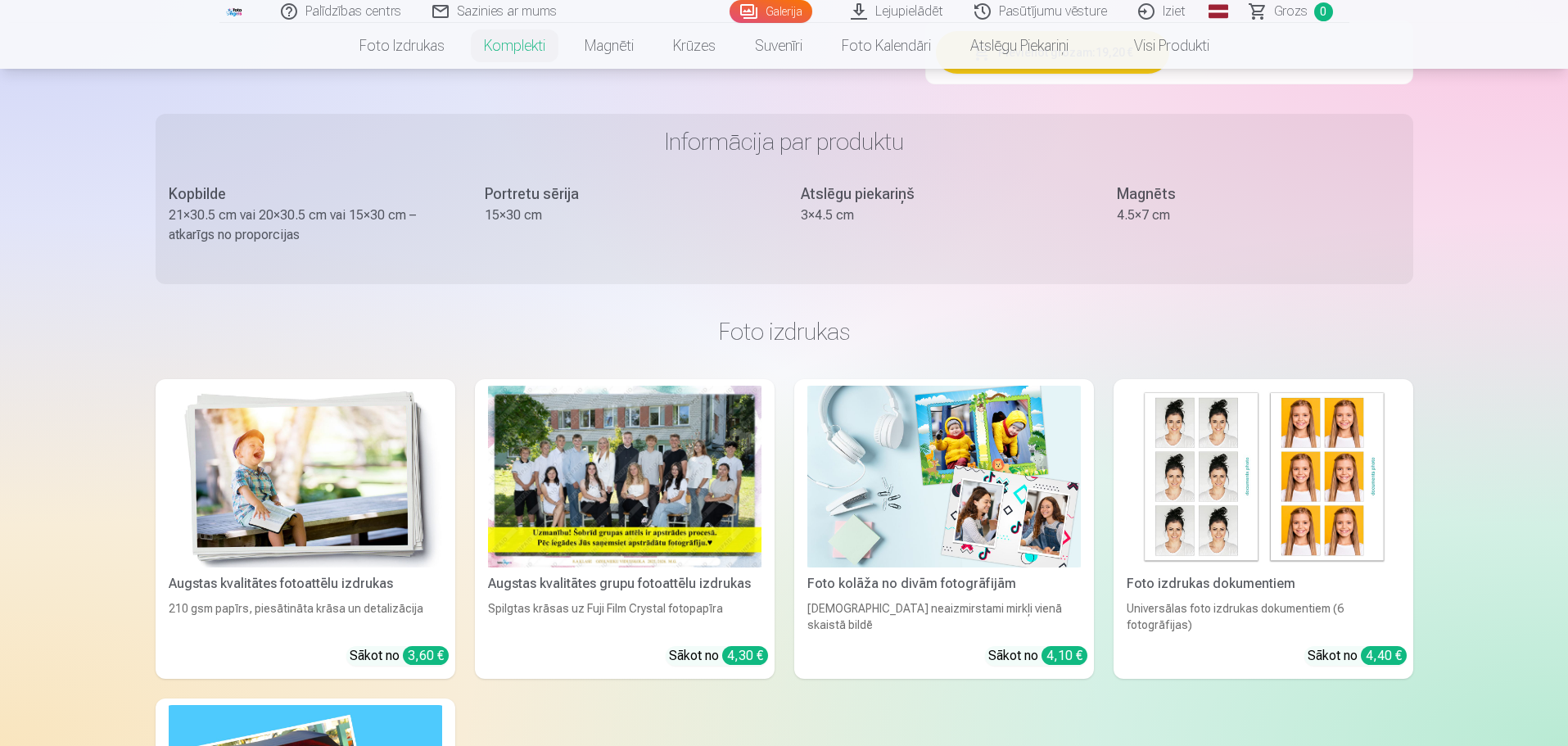
scroll to position [901, 0]
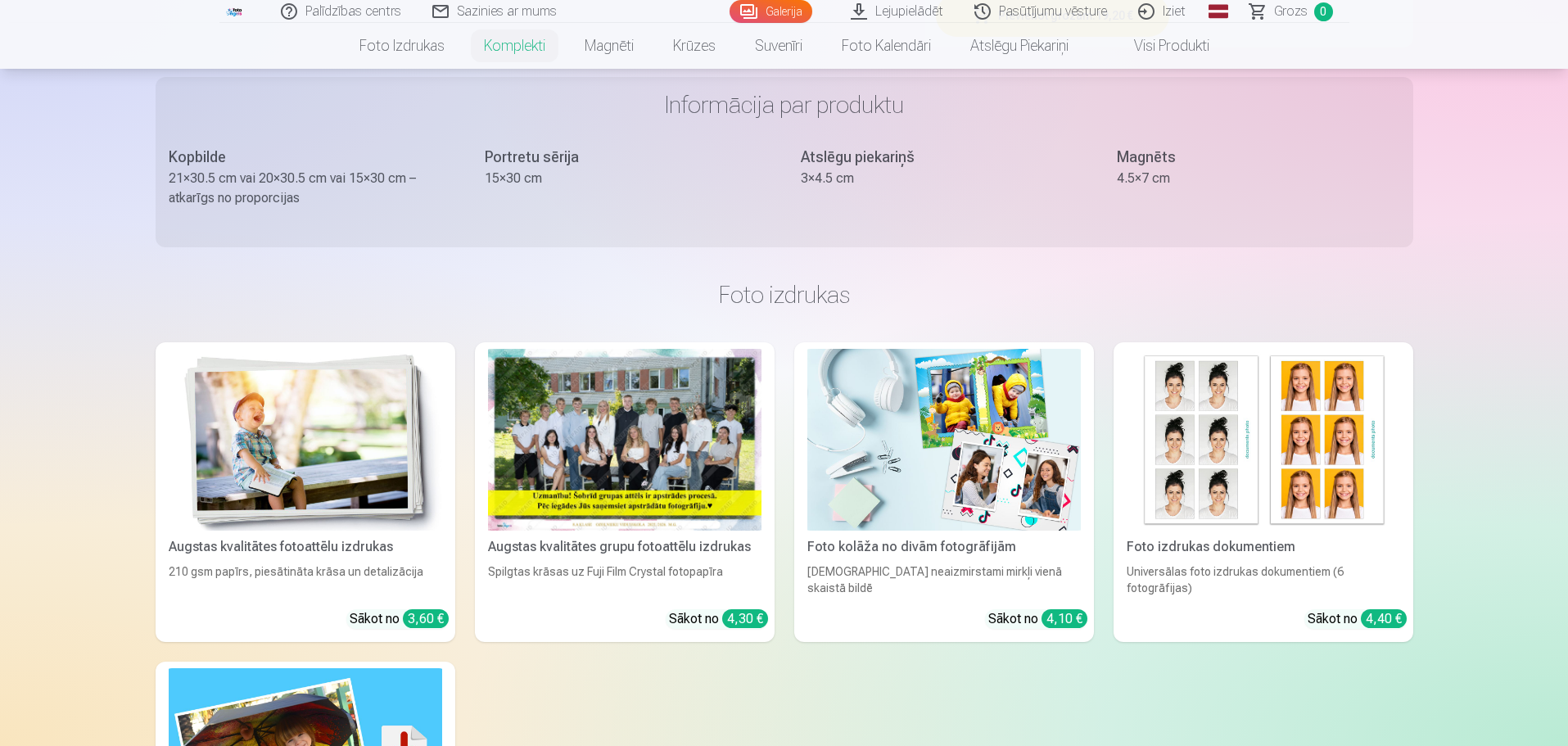
click at [911, 490] on img at bounding box center [943, 439] width 273 height 182
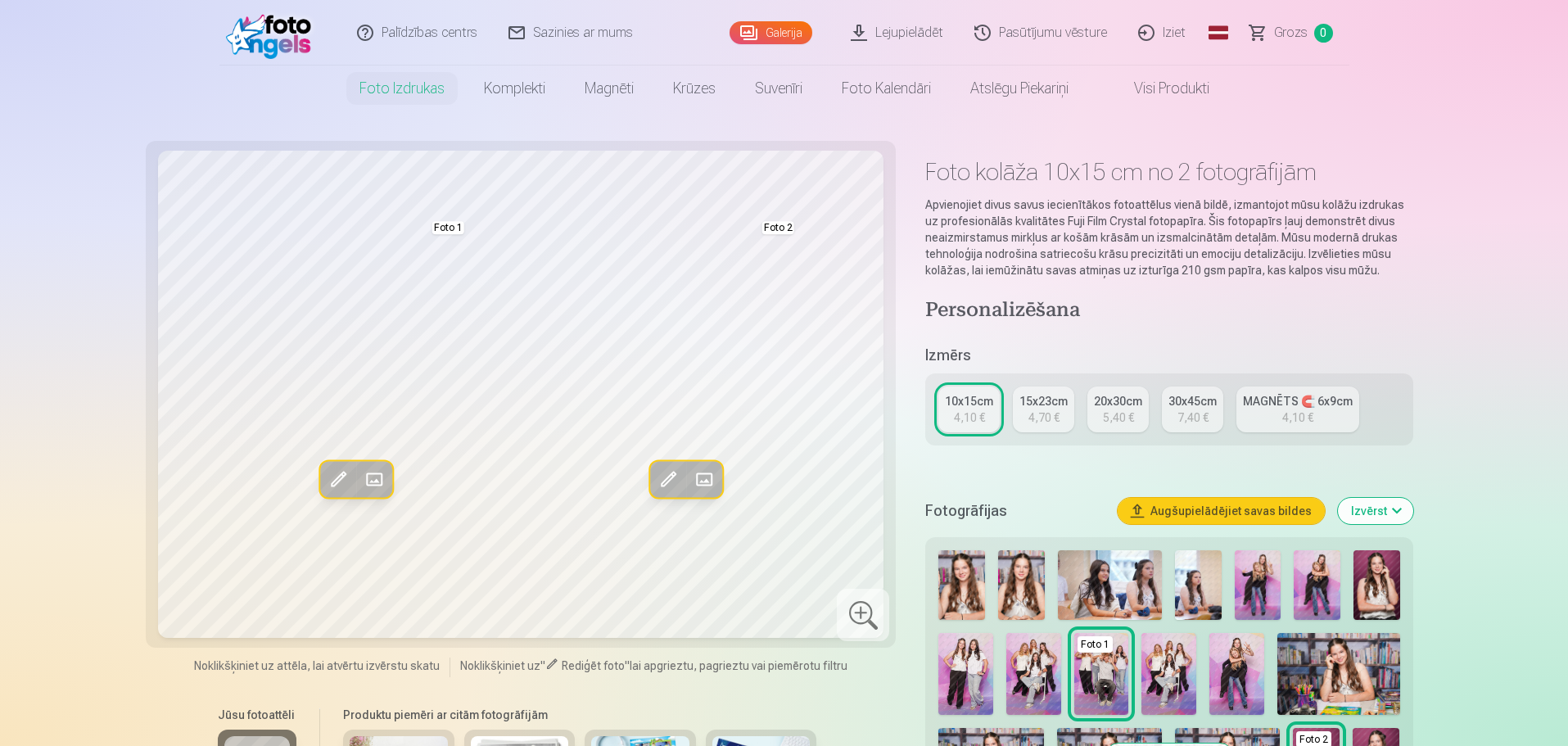
click at [1047, 422] on div "4,70 €" at bounding box center [1044, 417] width 32 height 16
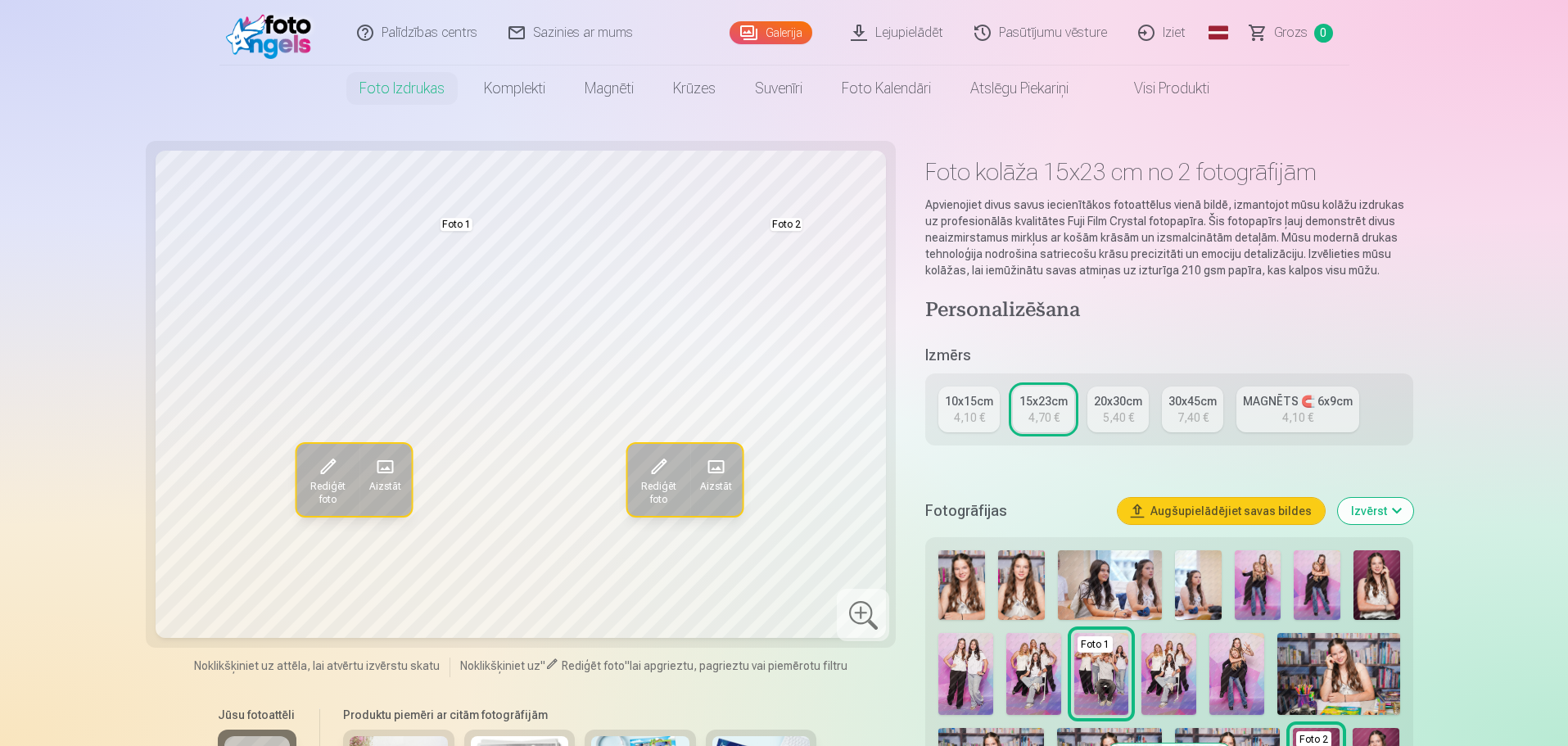
click at [664, 488] on span "Rediģēt foto" at bounding box center [658, 492] width 43 height 26
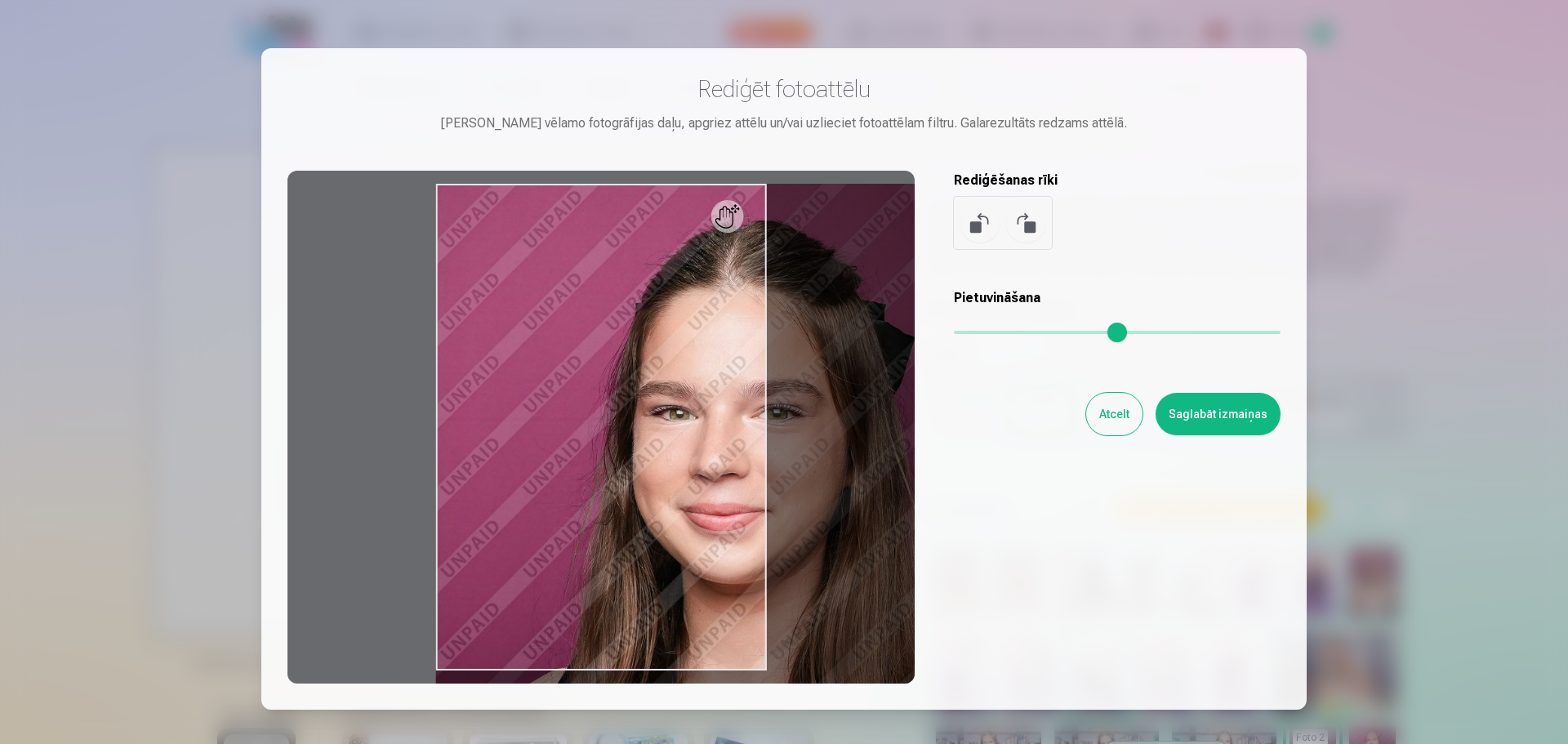
drag, startPoint x: 972, startPoint y: 338, endPoint x: 1204, endPoint y: 333, distance: 232.1
click at [1205, 333] on input "range" at bounding box center [1116, 332] width 327 height 3
drag, startPoint x: 718, startPoint y: 317, endPoint x: 795, endPoint y: 323, distance: 77.2
click at [795, 323] on div at bounding box center [601, 427] width 627 height 513
drag, startPoint x: 638, startPoint y: 255, endPoint x: 646, endPoint y: 262, distance: 10.6
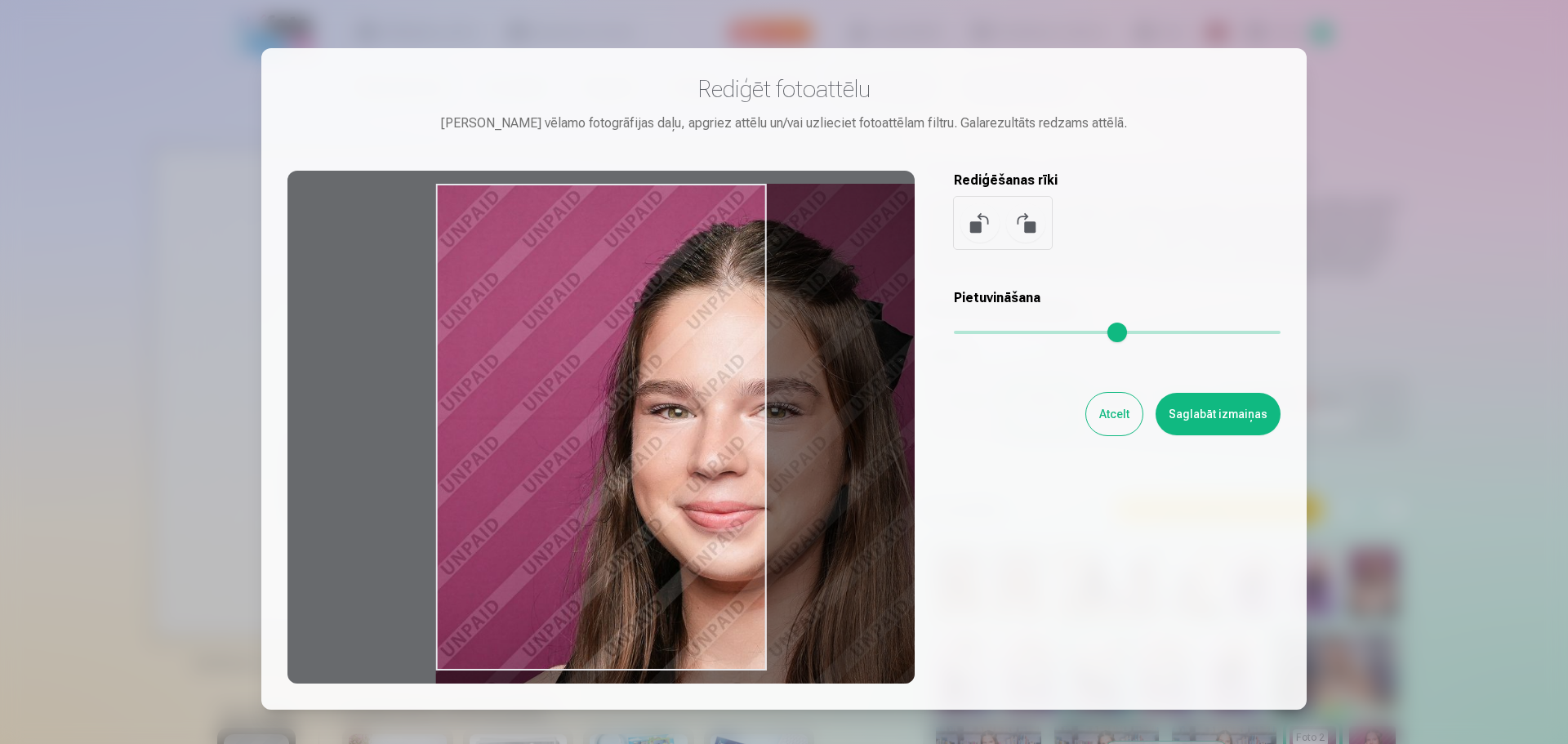
click at [646, 262] on div at bounding box center [601, 427] width 627 height 513
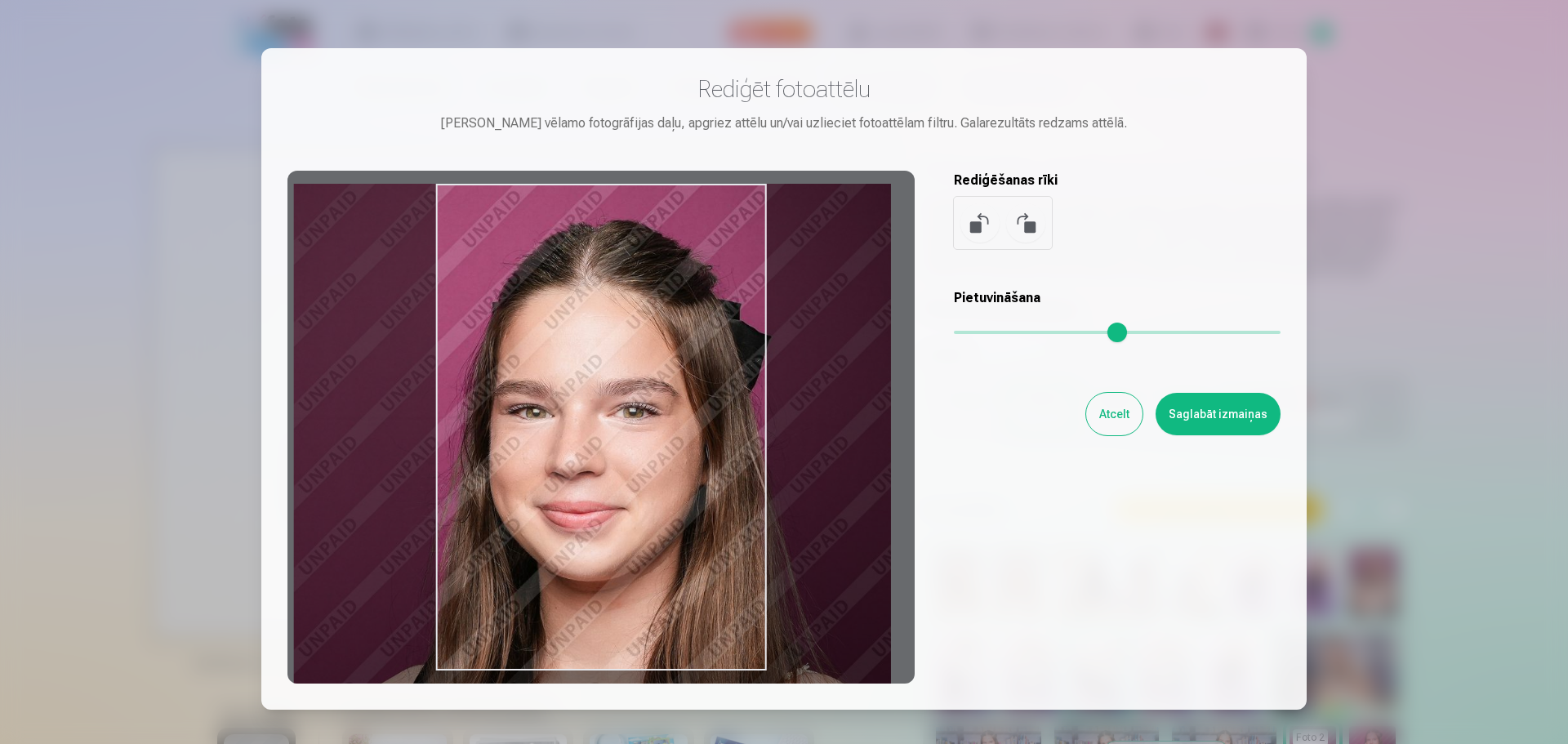
type input "****"
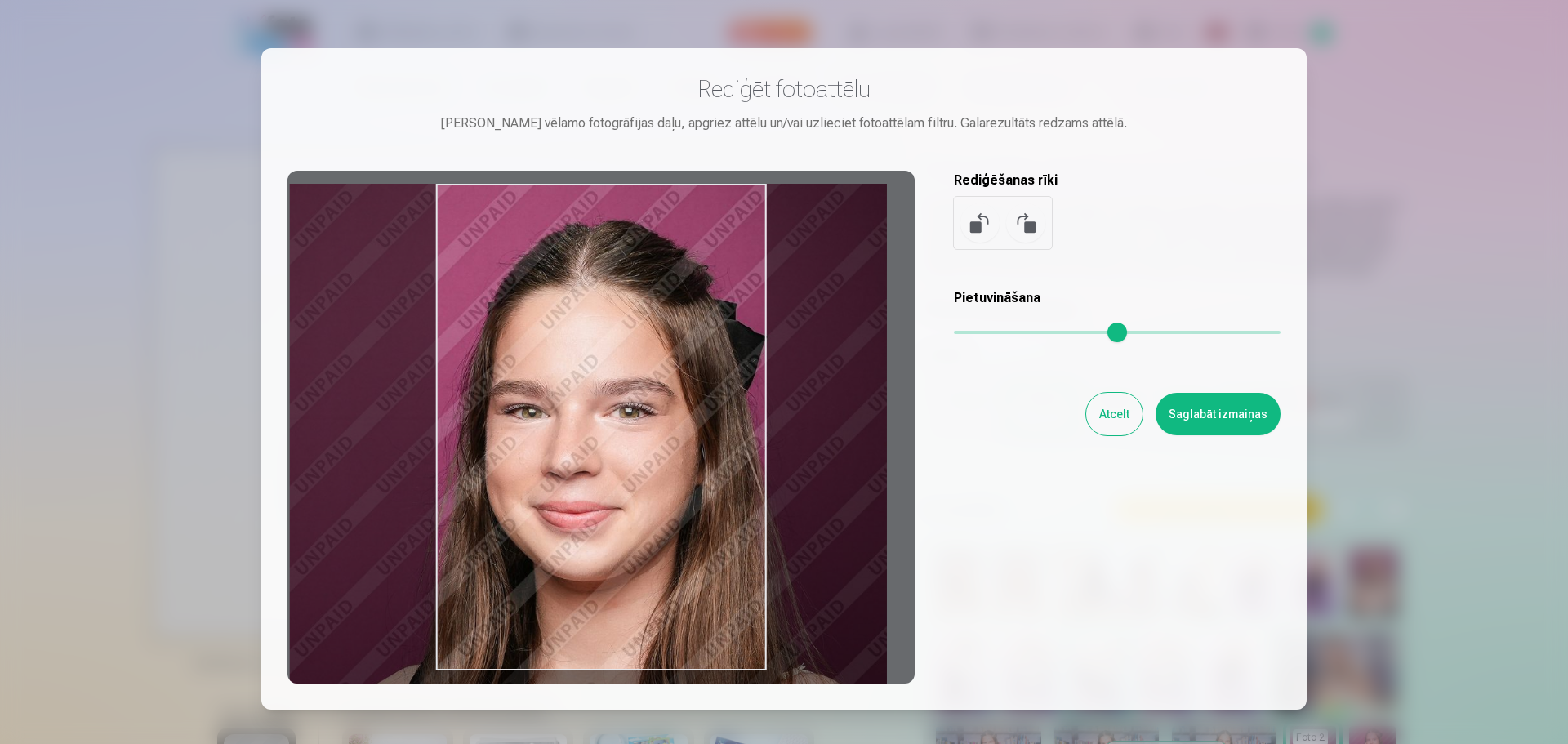
drag, startPoint x: 689, startPoint y: 292, endPoint x: 542, endPoint y: 304, distance: 147.5
click at [542, 304] on div at bounding box center [601, 427] width 627 height 513
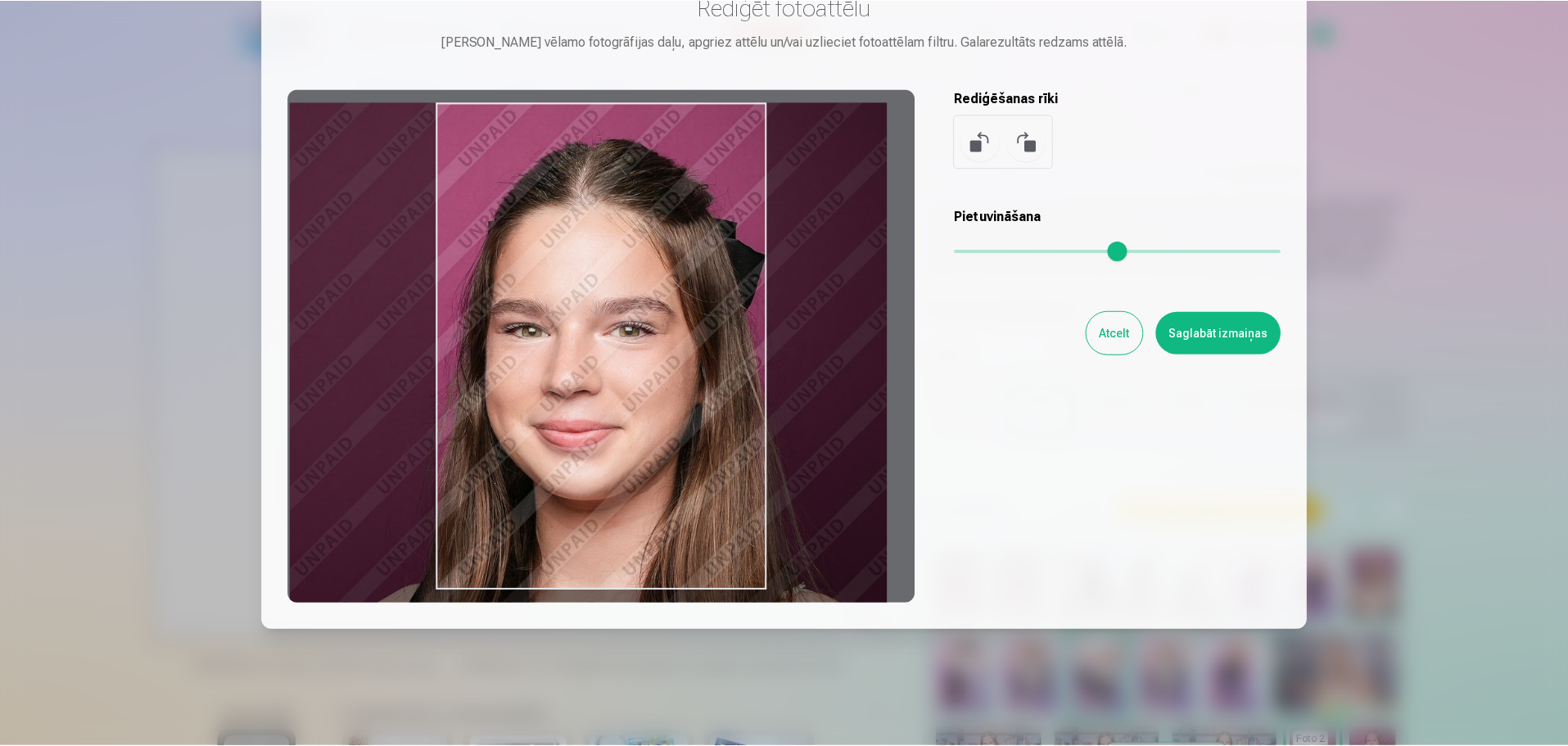
scroll to position [112, 0]
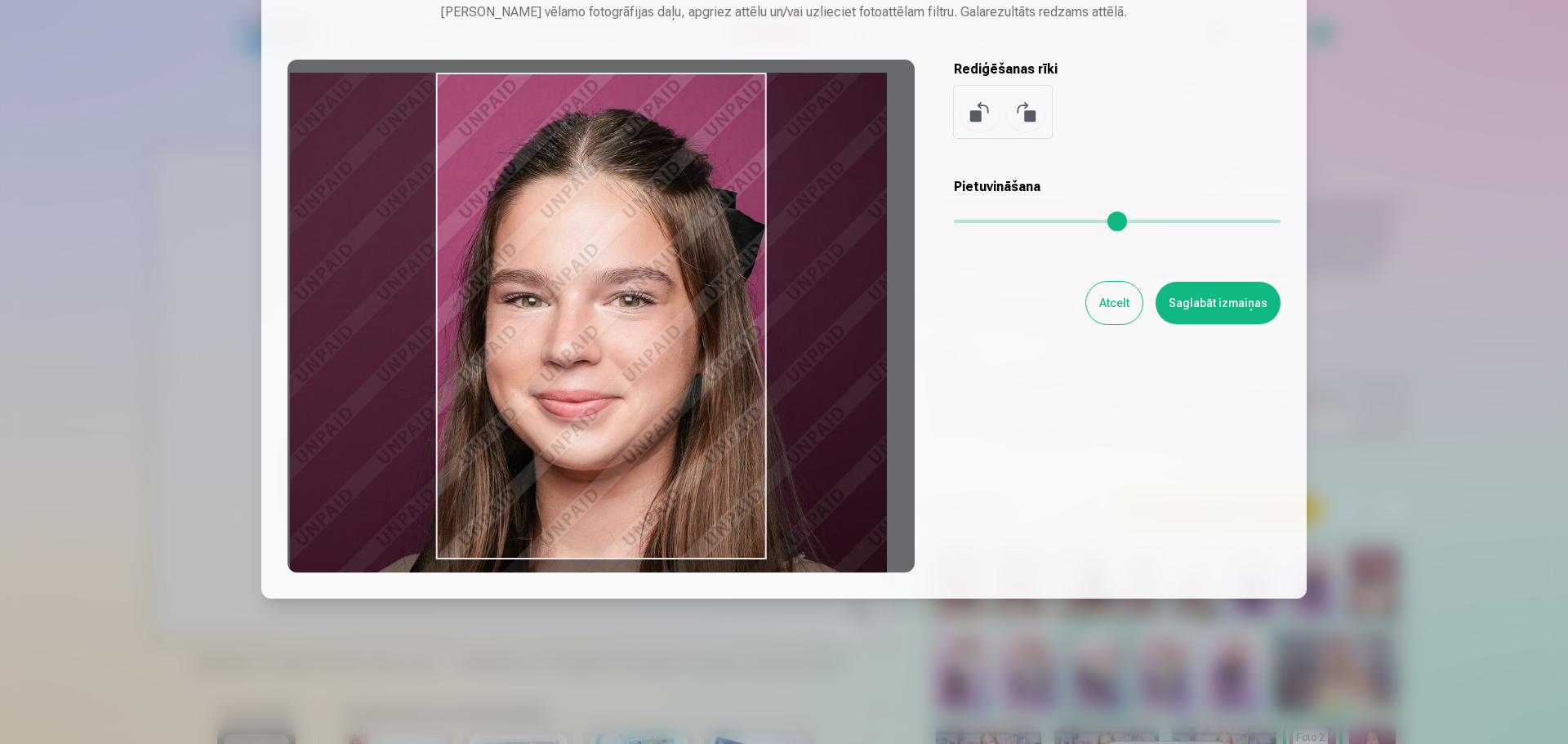
click at [1122, 301] on button "Atcelt" at bounding box center [1114, 303] width 56 height 43
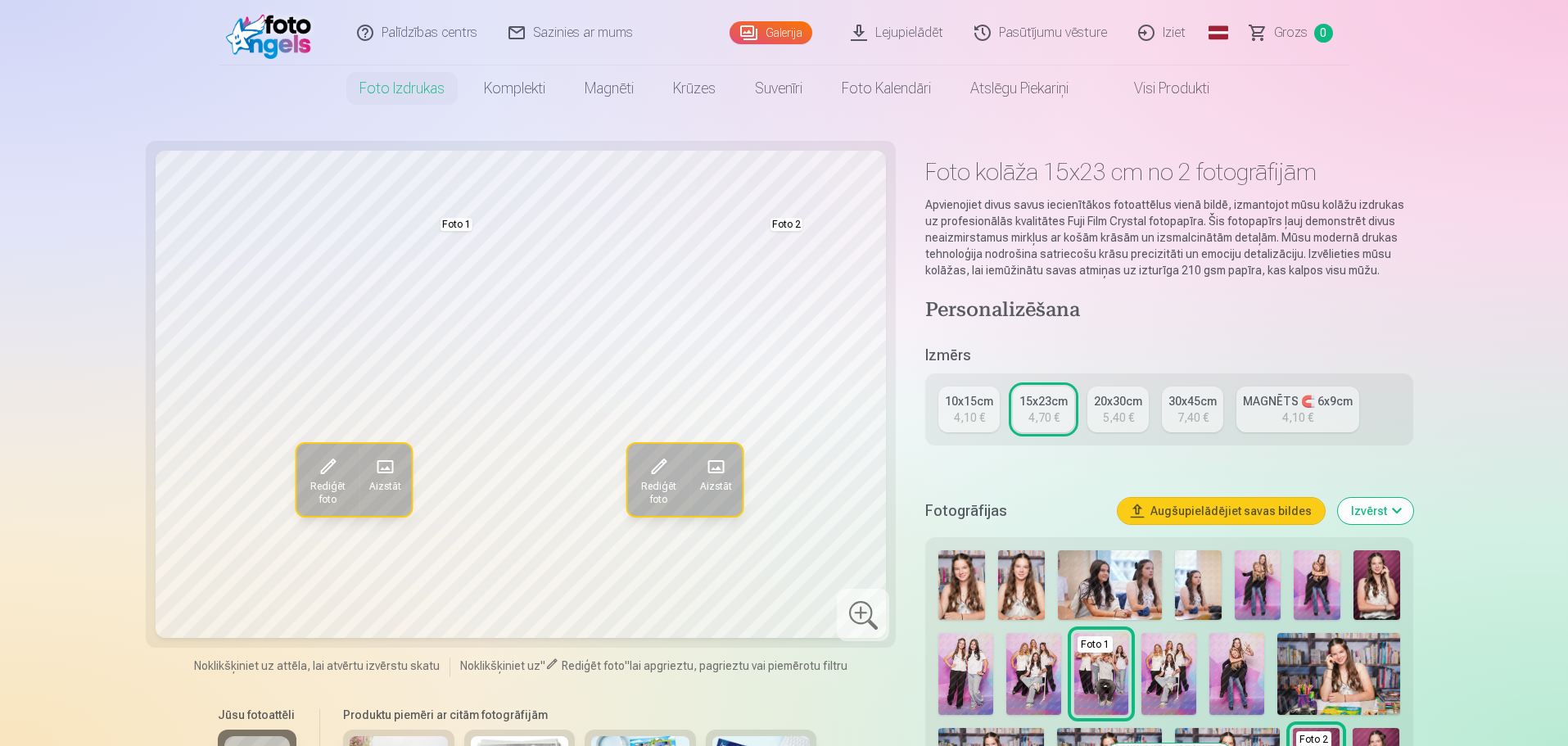
click at [1380, 574] on img at bounding box center [1376, 585] width 47 height 70
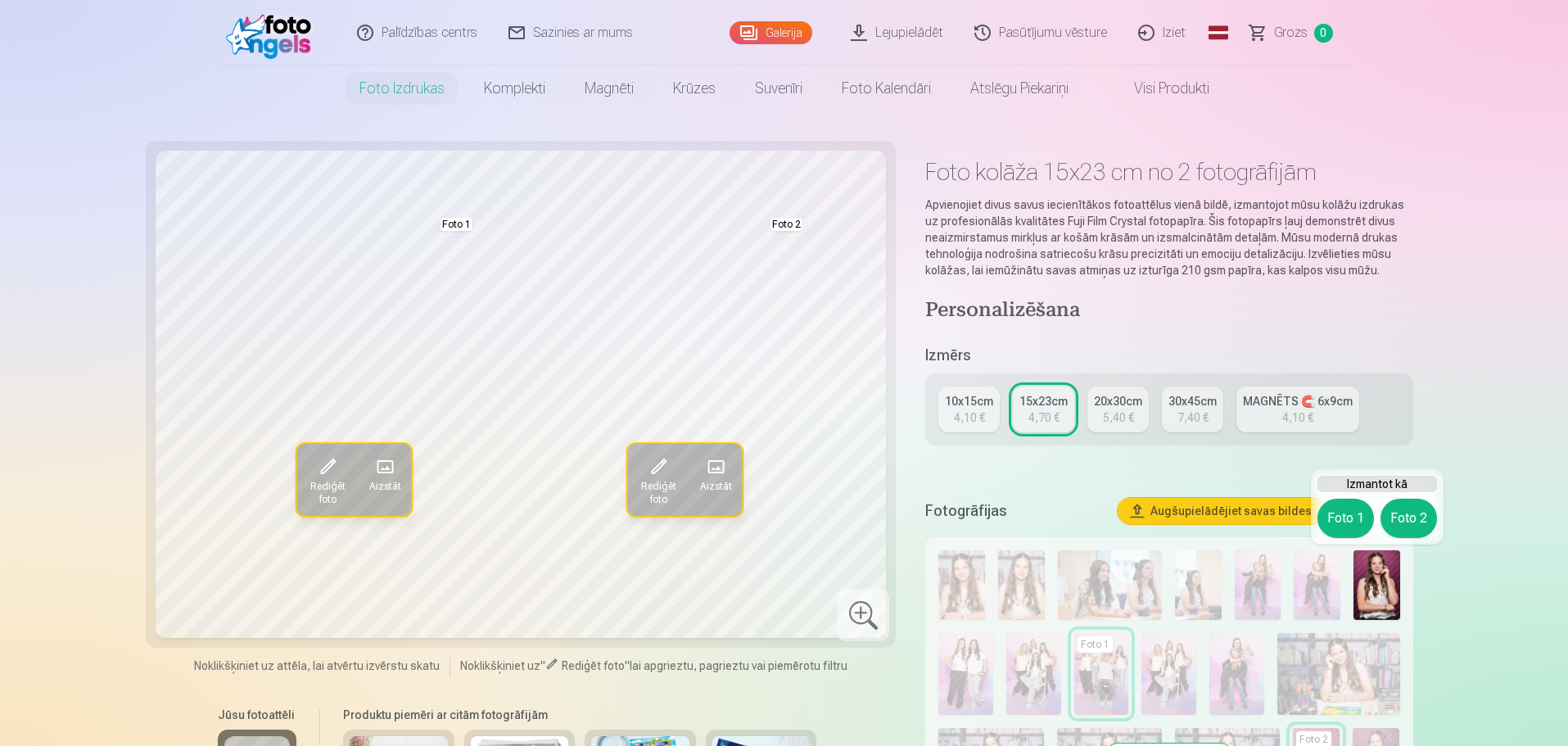
click at [1315, 514] on div "Izmantot kā Foto 1 Foto 2" at bounding box center [1377, 506] width 133 height 75
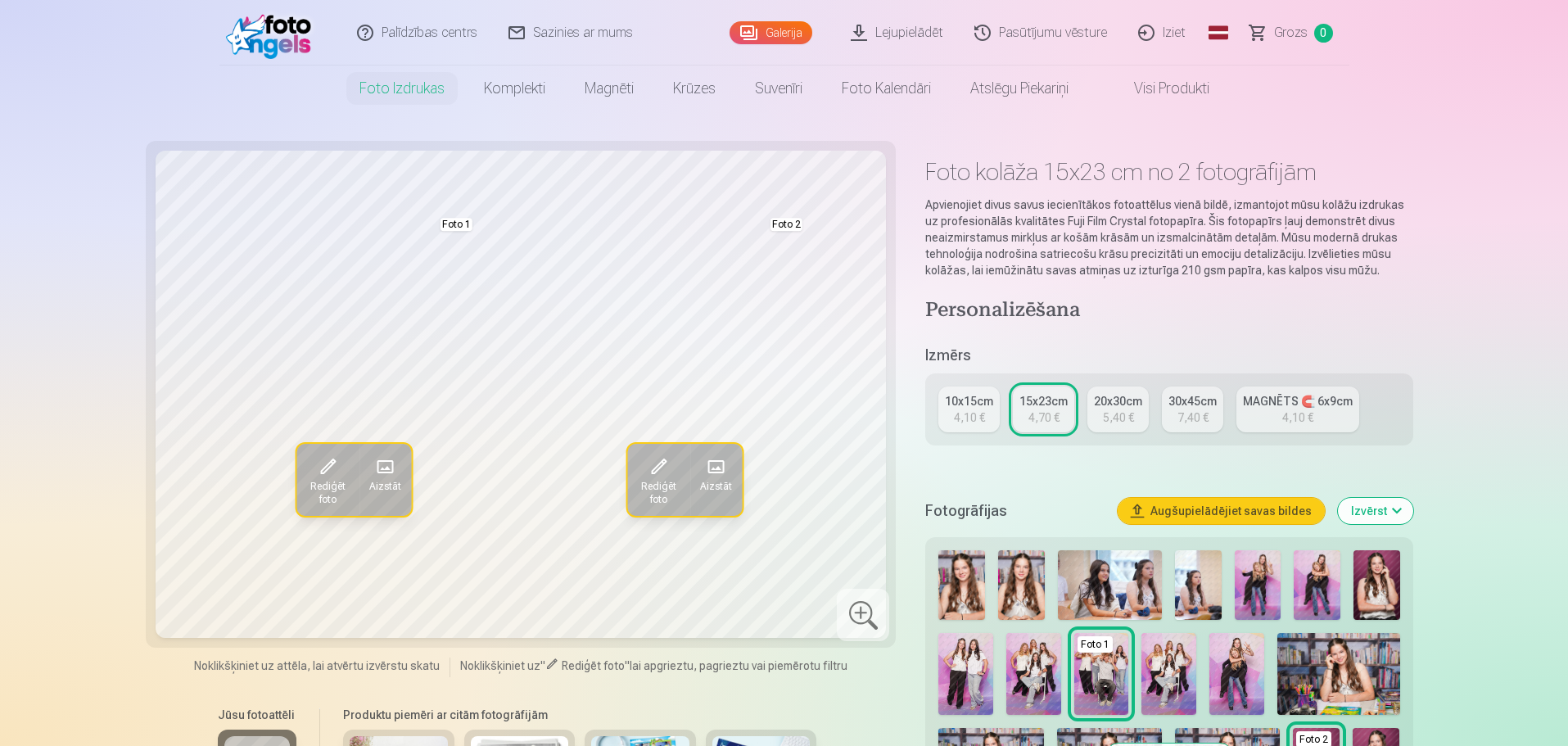
click at [1304, 415] on div "4,10 €" at bounding box center [1297, 417] width 32 height 16
click at [978, 422] on div "4,10 €" at bounding box center [969, 417] width 32 height 16
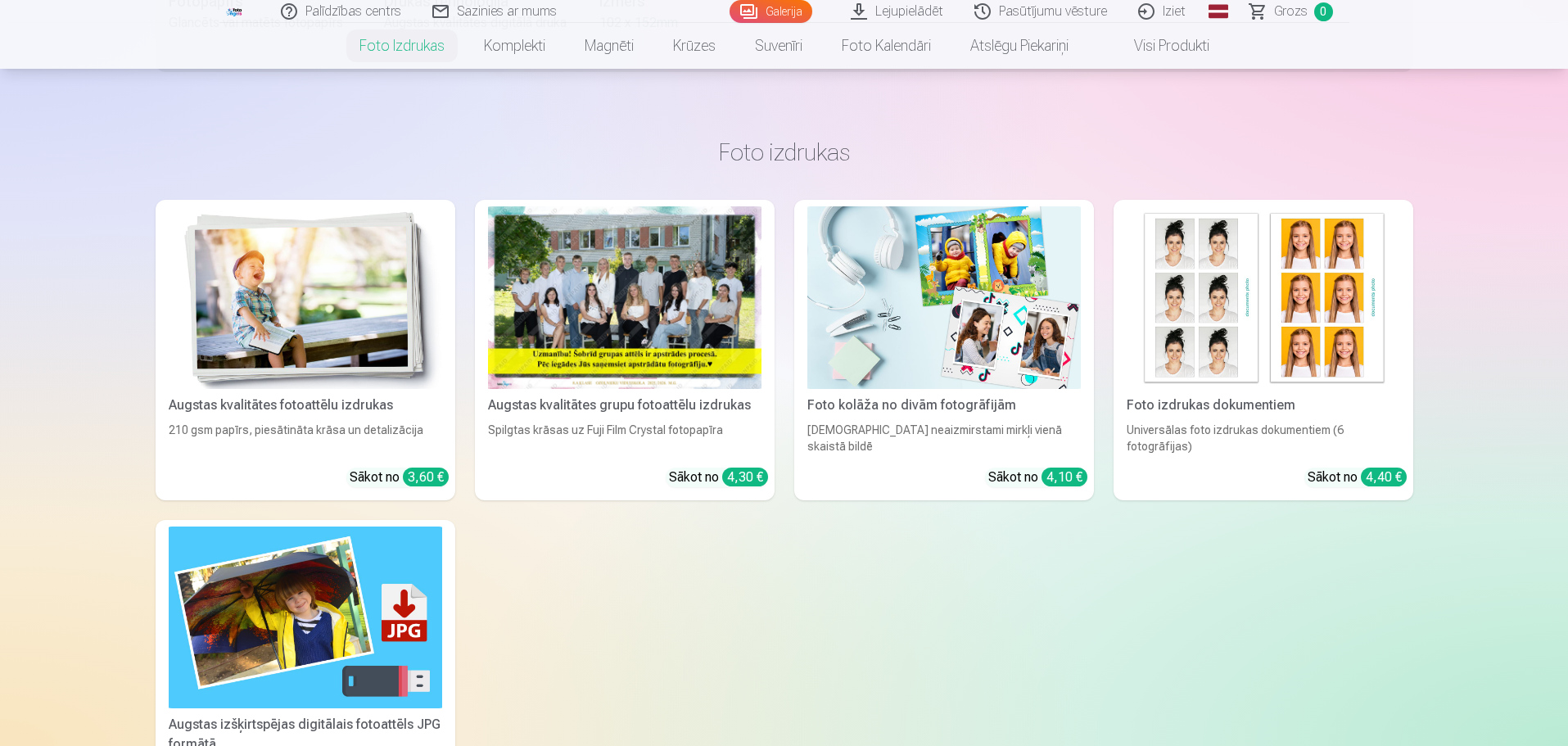
scroll to position [1311, 0]
